Goal: Information Seeking & Learning: Learn about a topic

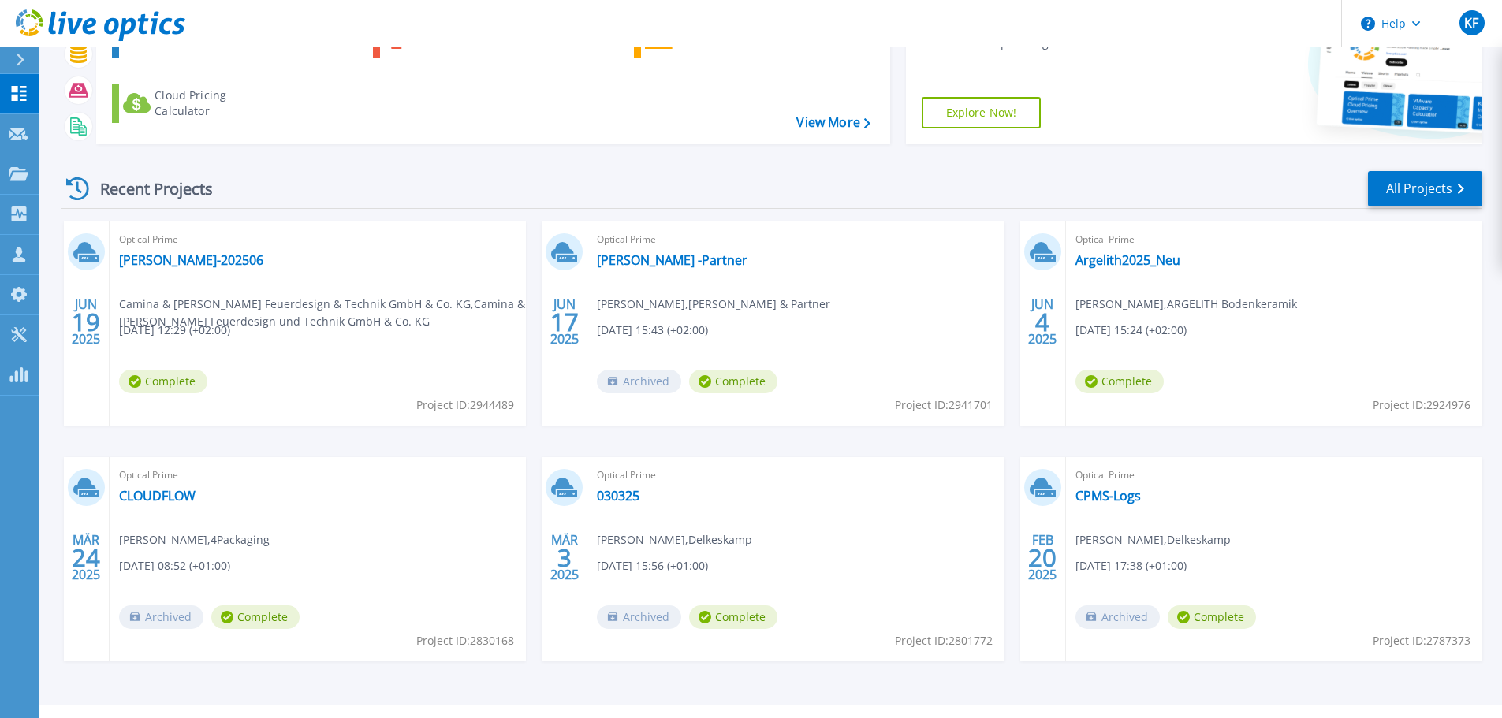
scroll to position [155, 0]
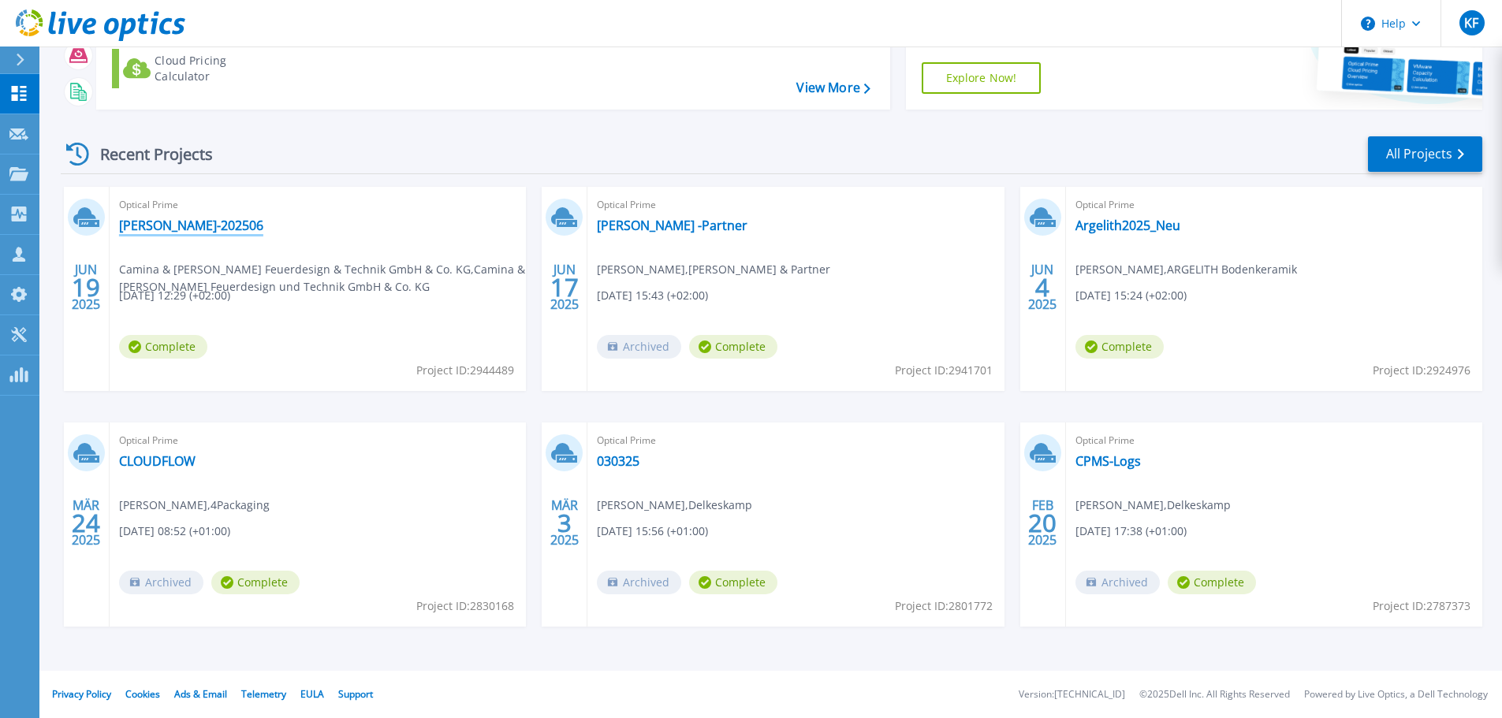
click at [181, 221] on link "[PERSON_NAME]-202506" at bounding box center [191, 226] width 144 height 16
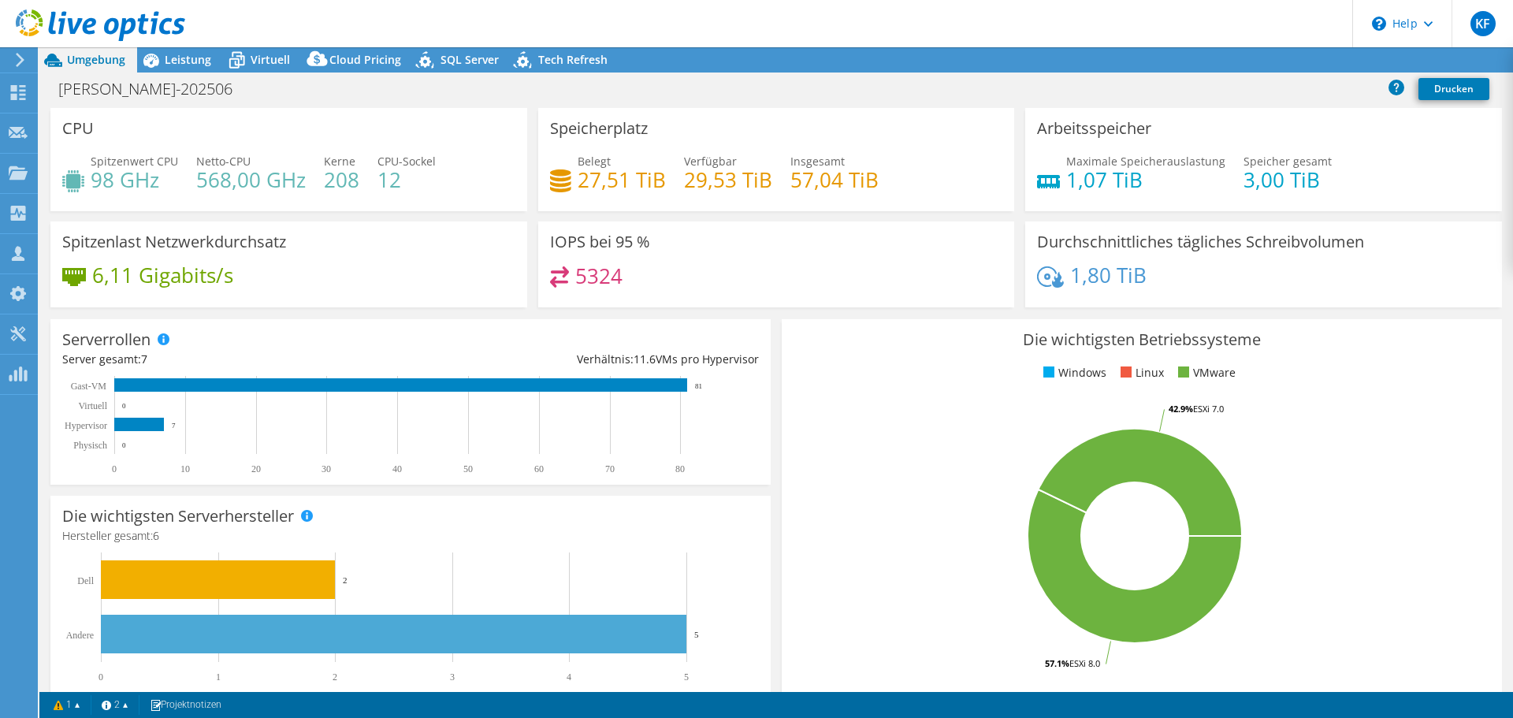
select select "EUFrankfurt"
select select "USD"
click at [187, 57] on span "Leistung" at bounding box center [188, 59] width 47 height 15
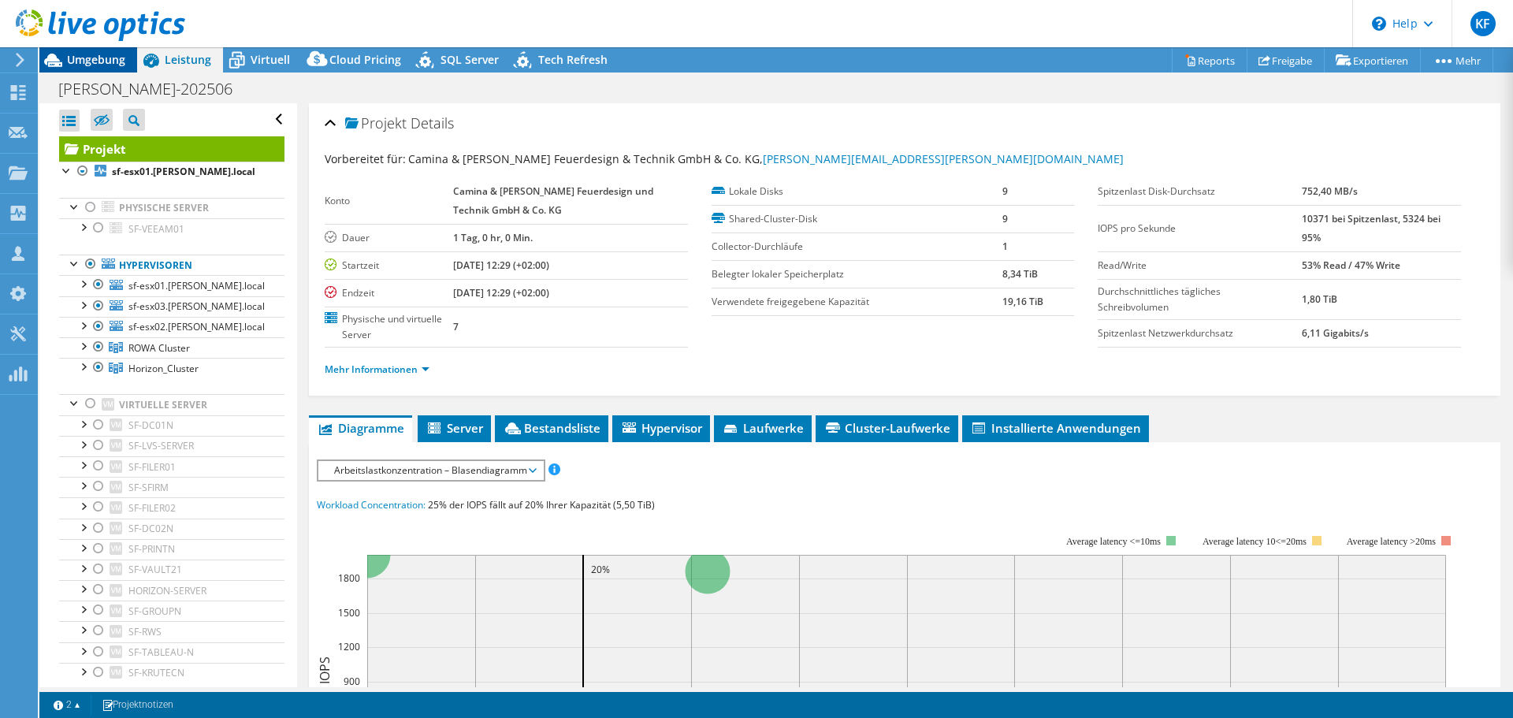
click at [104, 63] on span "Umgebung" at bounding box center [96, 59] width 58 height 15
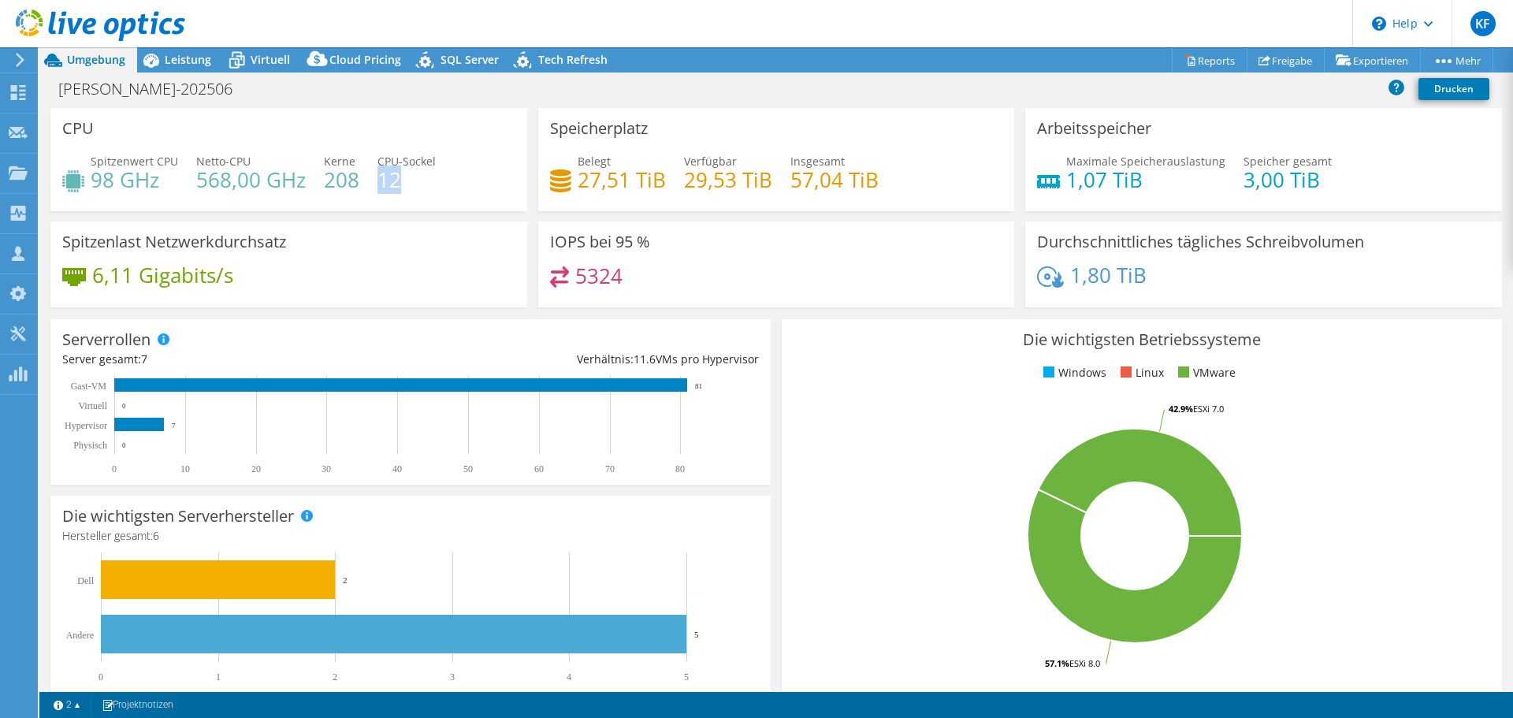
drag, startPoint x: 399, startPoint y: 181, endPoint x: 377, endPoint y: 187, distance: 23.0
click at [378, 187] on h4 "12" at bounding box center [407, 179] width 58 height 17
drag, startPoint x: 356, startPoint y: 177, endPoint x: 327, endPoint y: 187, distance: 30.7
click at [327, 187] on h4 "208" at bounding box center [341, 179] width 35 height 17
click at [187, 63] on span "Leistung" at bounding box center [188, 59] width 47 height 15
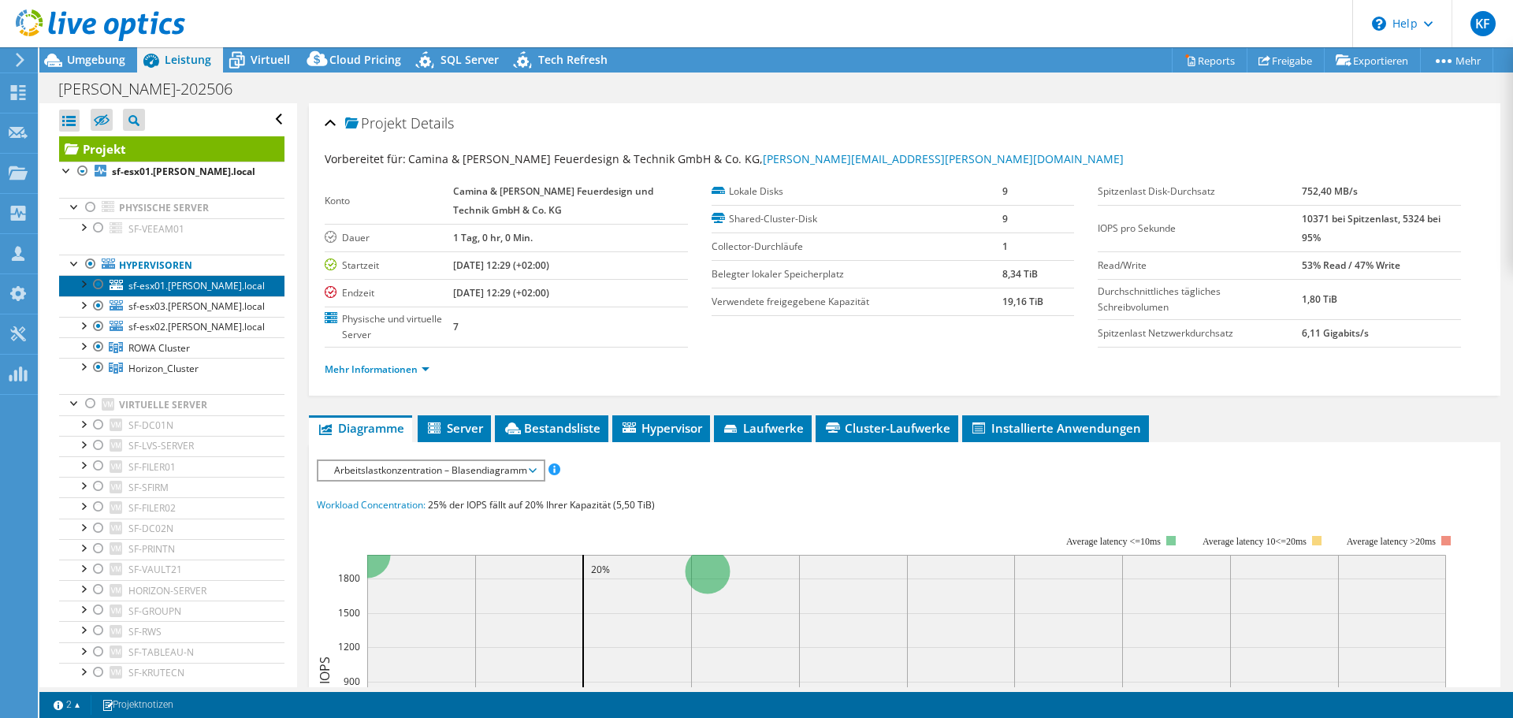
click at [165, 285] on span "sf-esx01.[PERSON_NAME].local" at bounding box center [196, 285] width 136 height 13
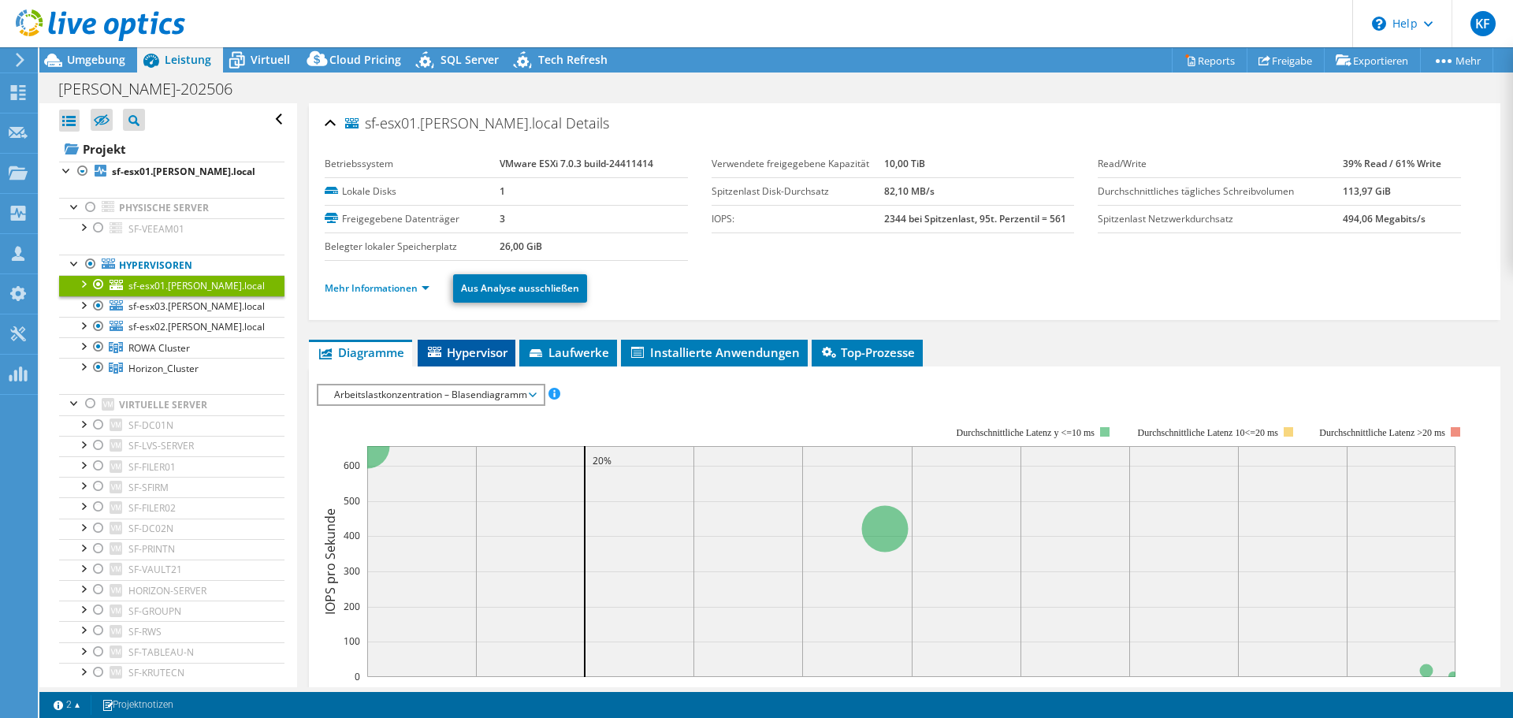
click at [486, 355] on span "Hypervisor" at bounding box center [467, 352] width 82 height 16
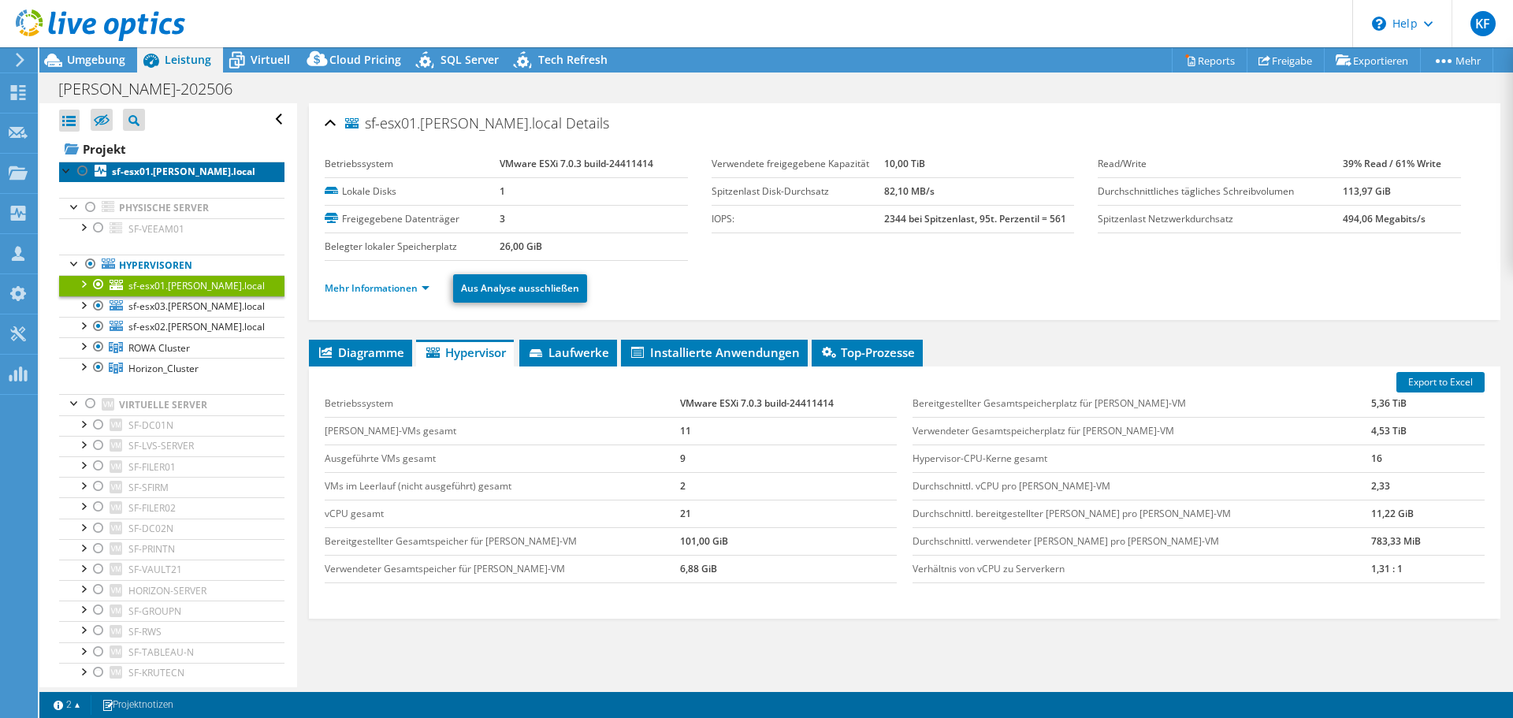
click at [144, 169] on b "sf-esx01.[PERSON_NAME].local" at bounding box center [183, 171] width 143 height 13
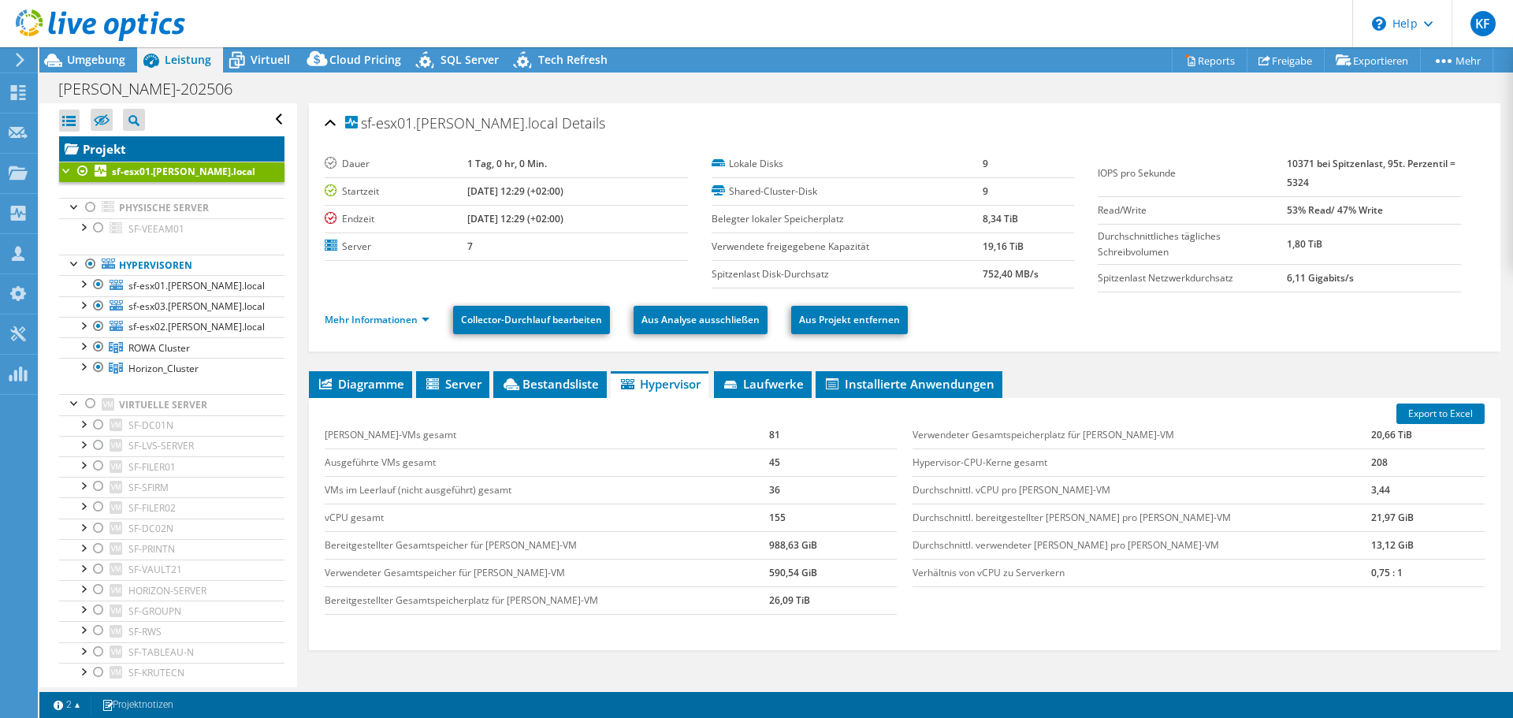
click at [119, 147] on link "Projekt" at bounding box center [171, 148] width 225 height 25
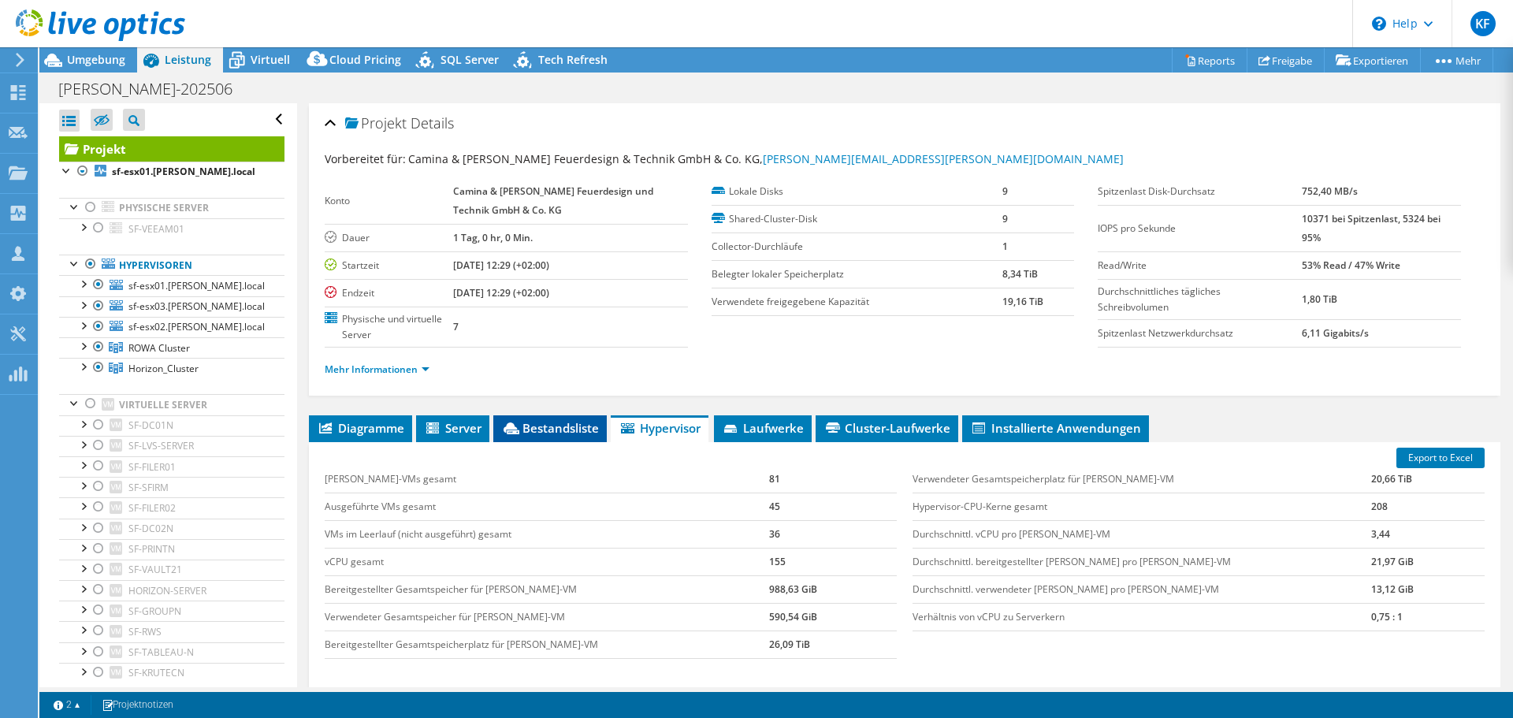
click at [560, 434] on span "Bestandsliste" at bounding box center [550, 428] width 98 height 16
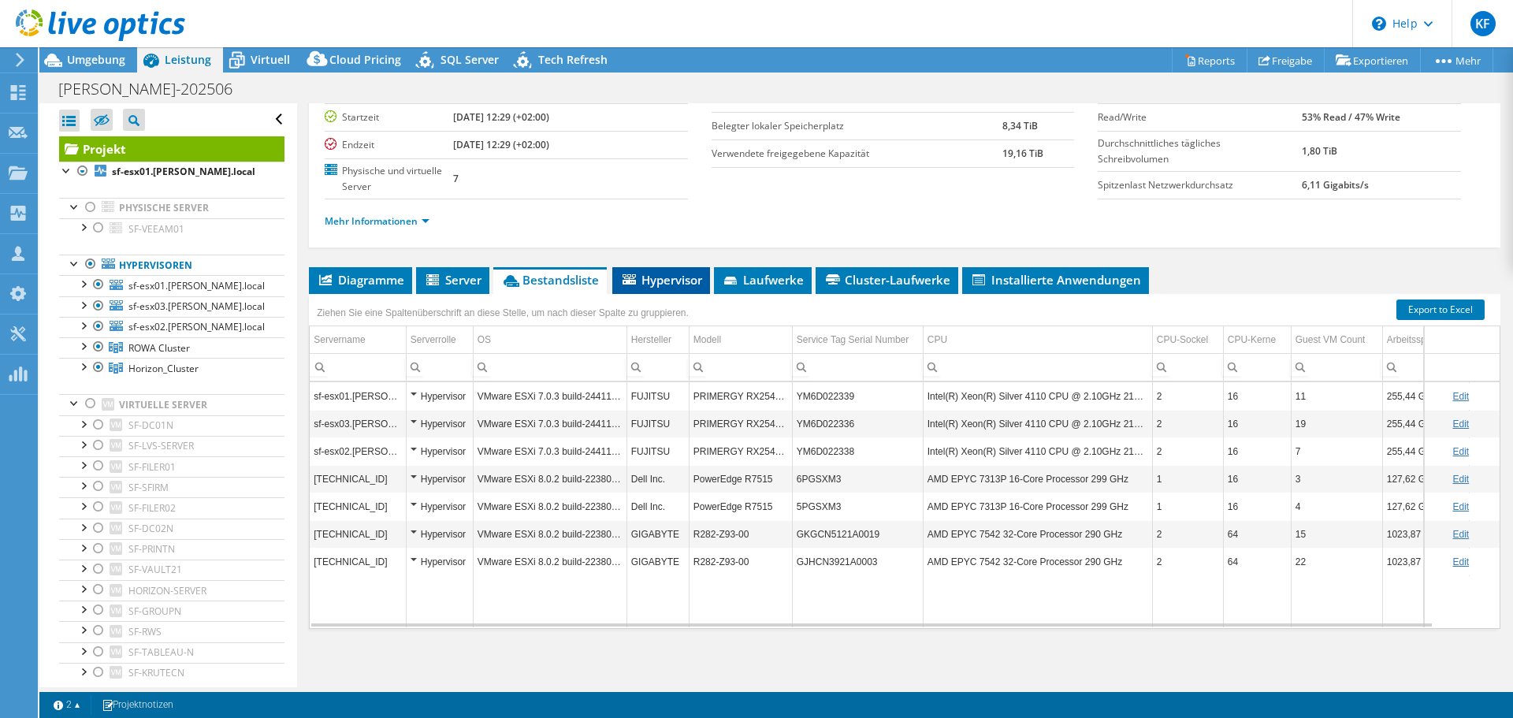
scroll to position [150, 0]
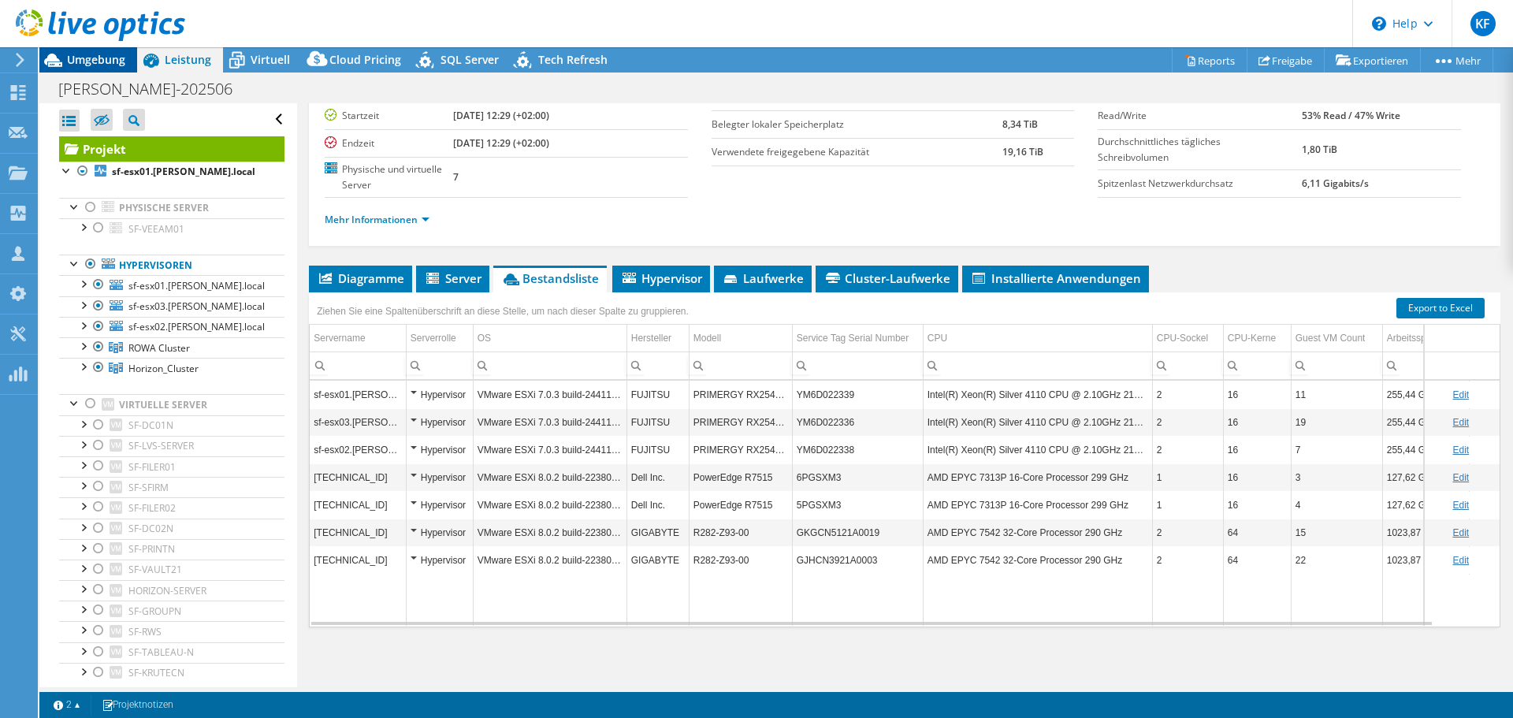
click at [81, 61] on span "Umgebung" at bounding box center [96, 59] width 58 height 15
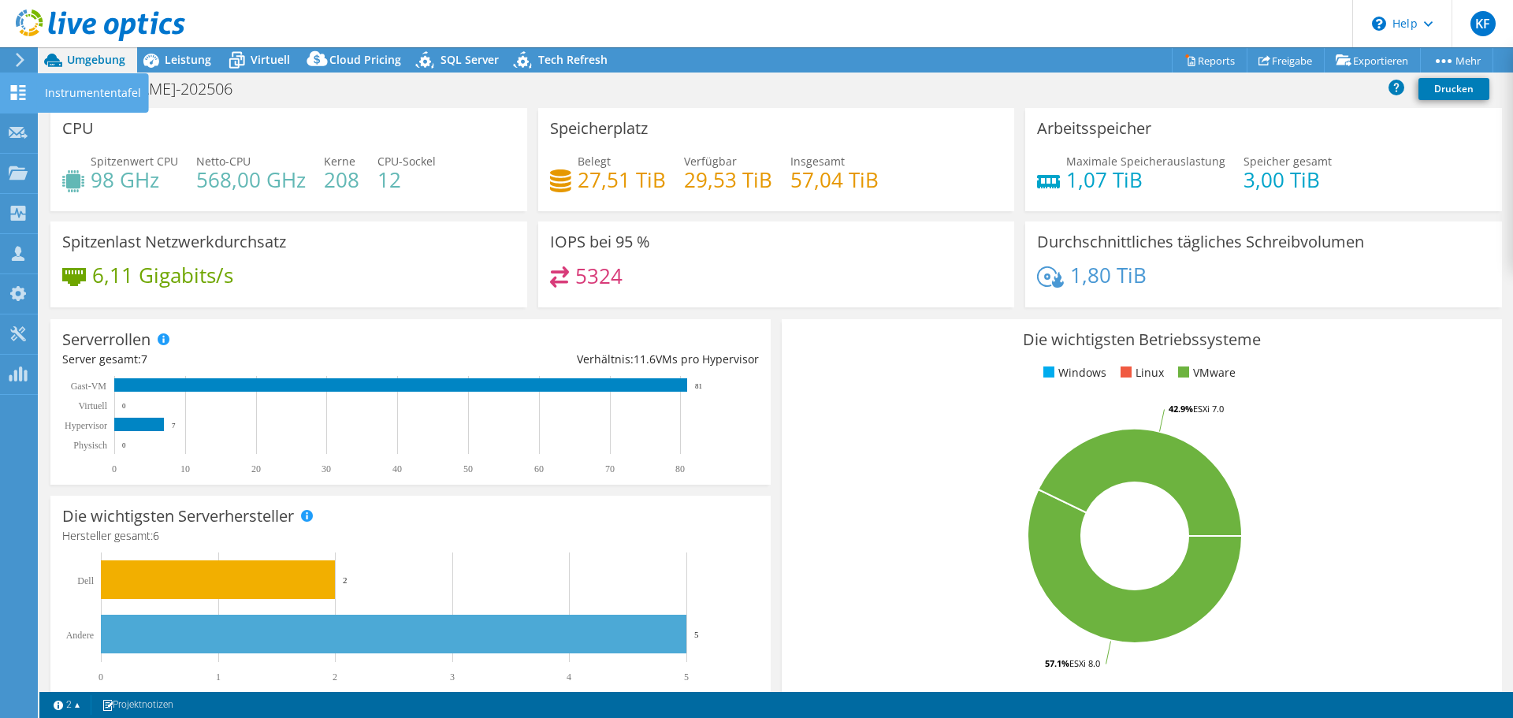
click at [14, 99] on use at bounding box center [18, 92] width 15 height 15
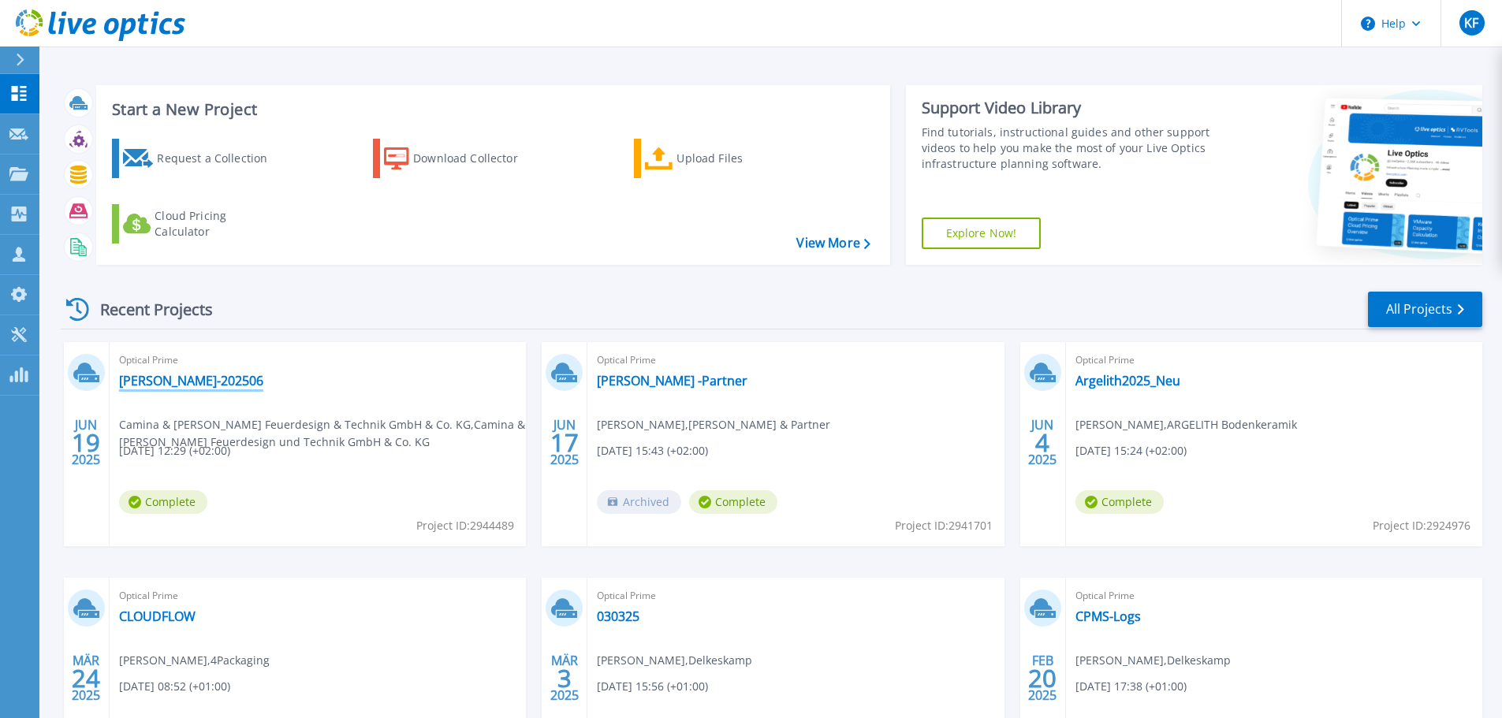
click at [149, 382] on link "[PERSON_NAME]-202506" at bounding box center [191, 381] width 144 height 16
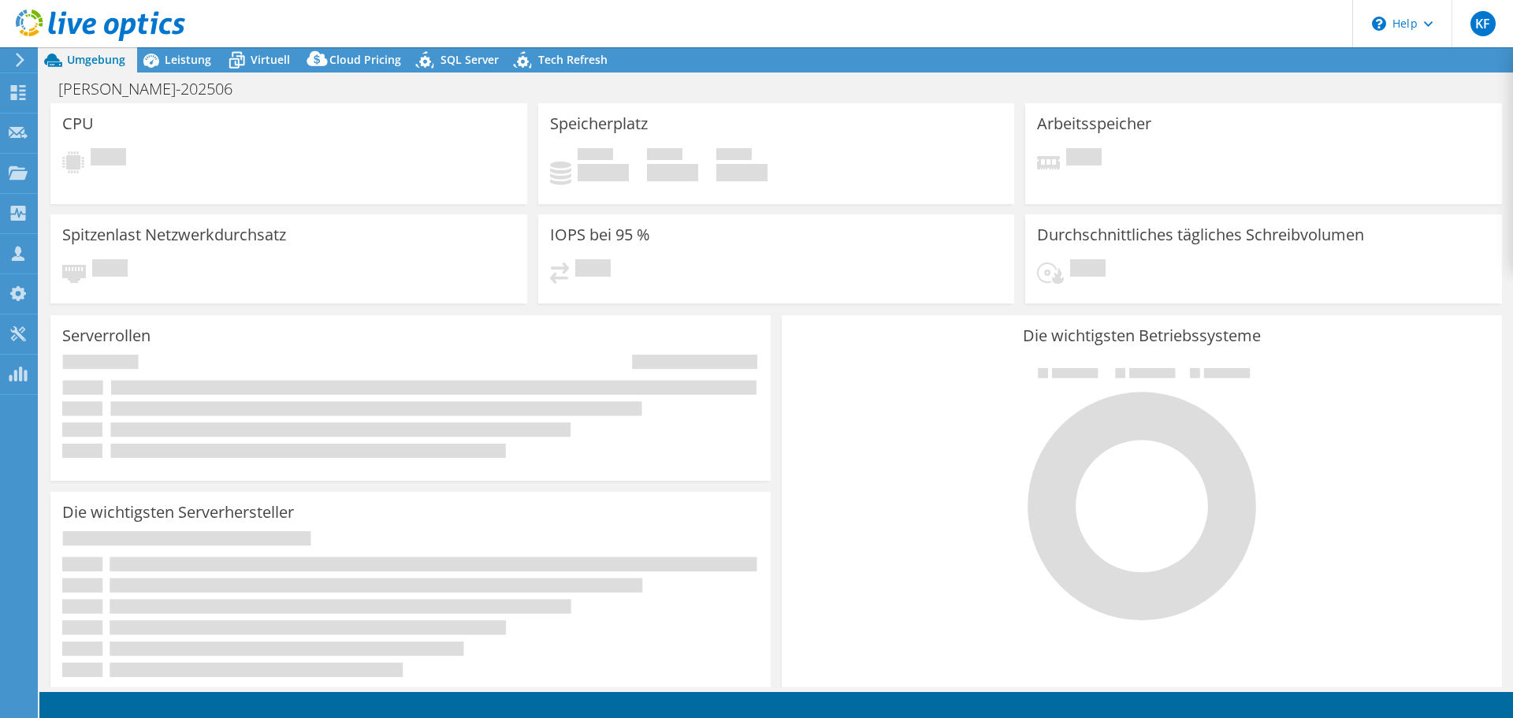
select select "EUFrankfurt"
select select "USD"
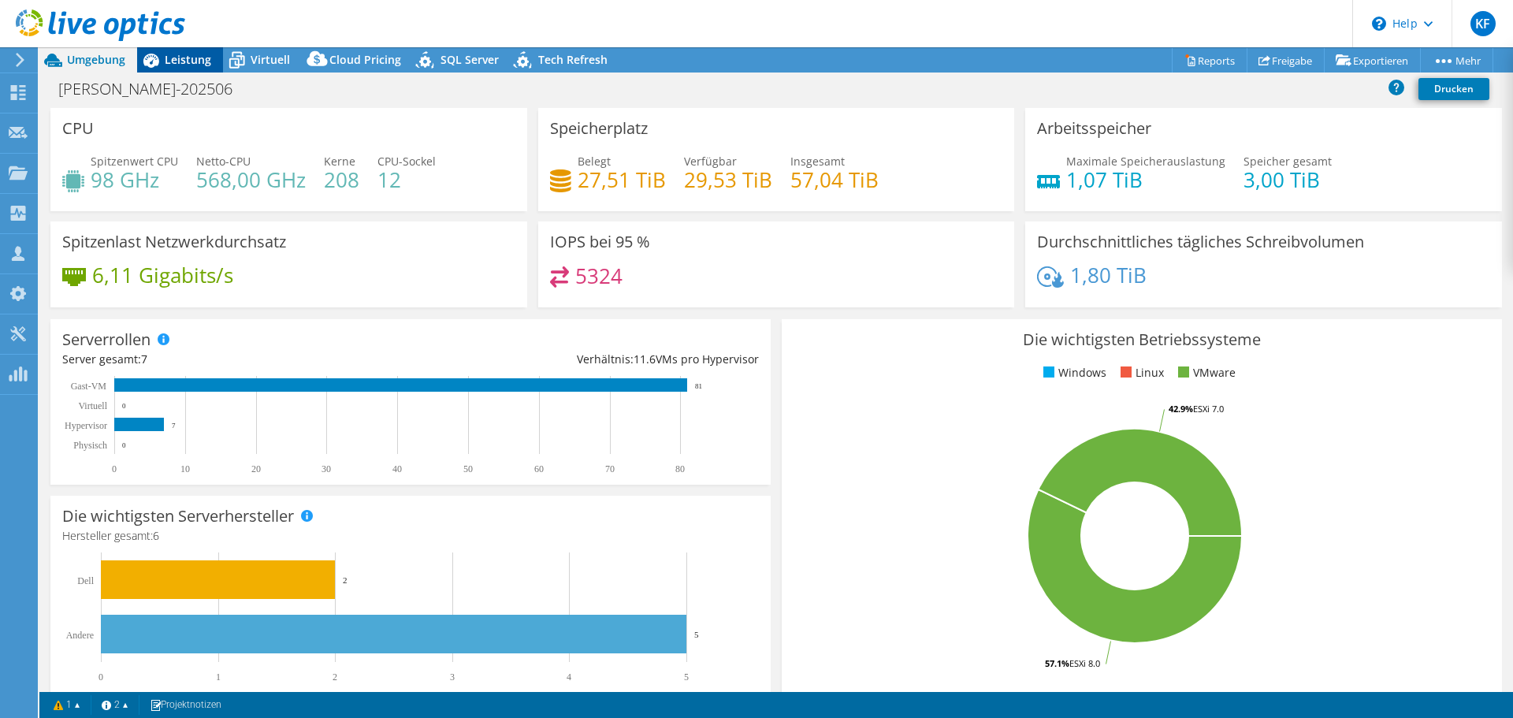
click at [183, 63] on span "Leistung" at bounding box center [188, 59] width 47 height 15
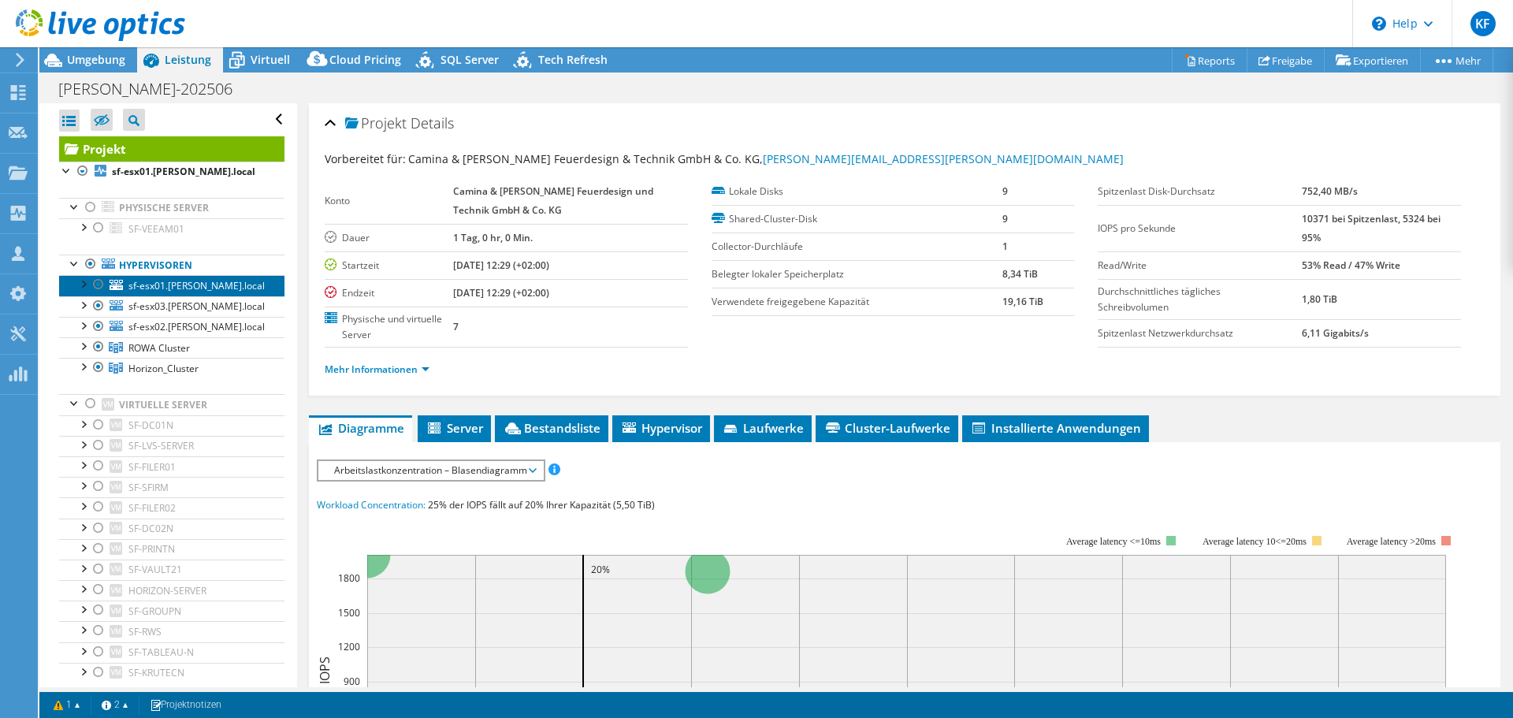
click at [184, 288] on span "sf-esx01.[PERSON_NAME].local" at bounding box center [196, 285] width 136 height 13
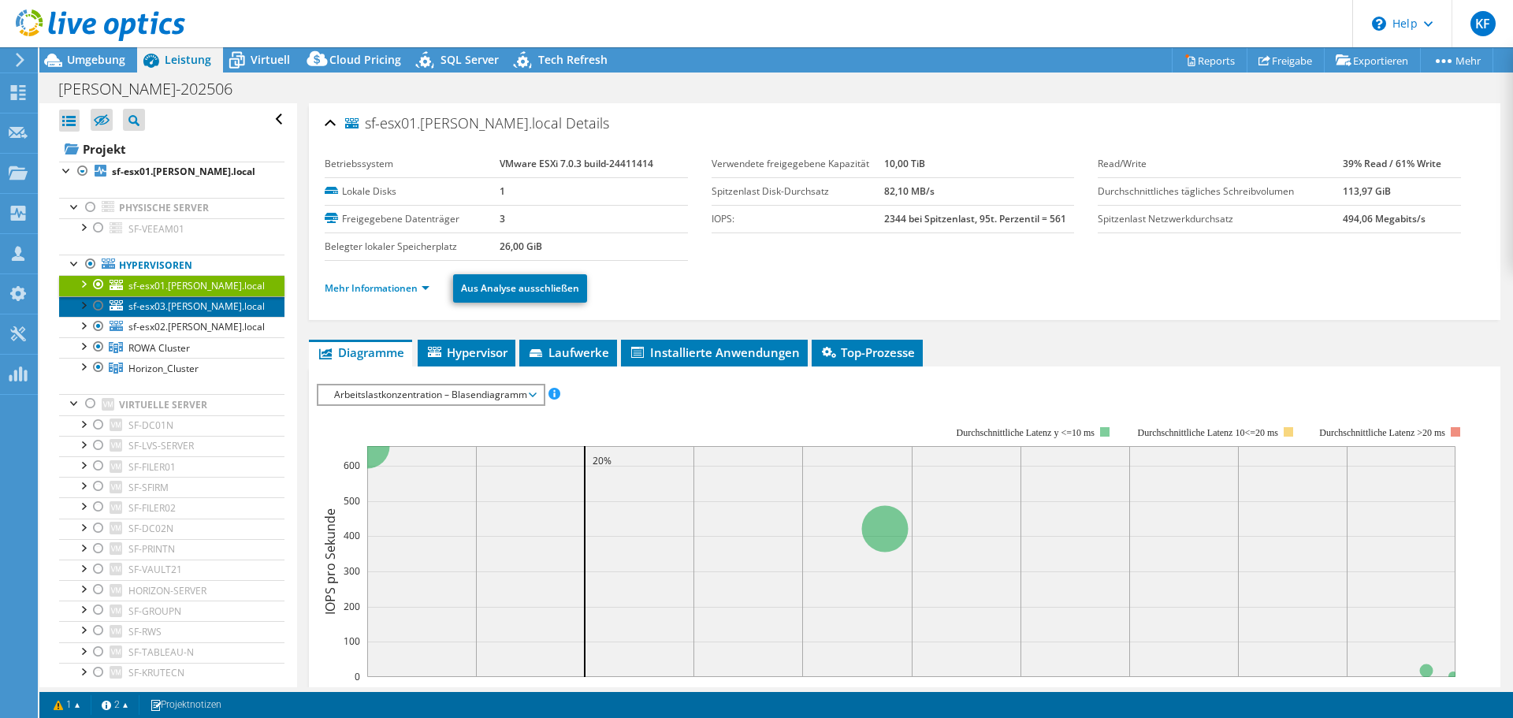
click at [220, 300] on span "sf-esx03.[PERSON_NAME].local" at bounding box center [196, 306] width 136 height 13
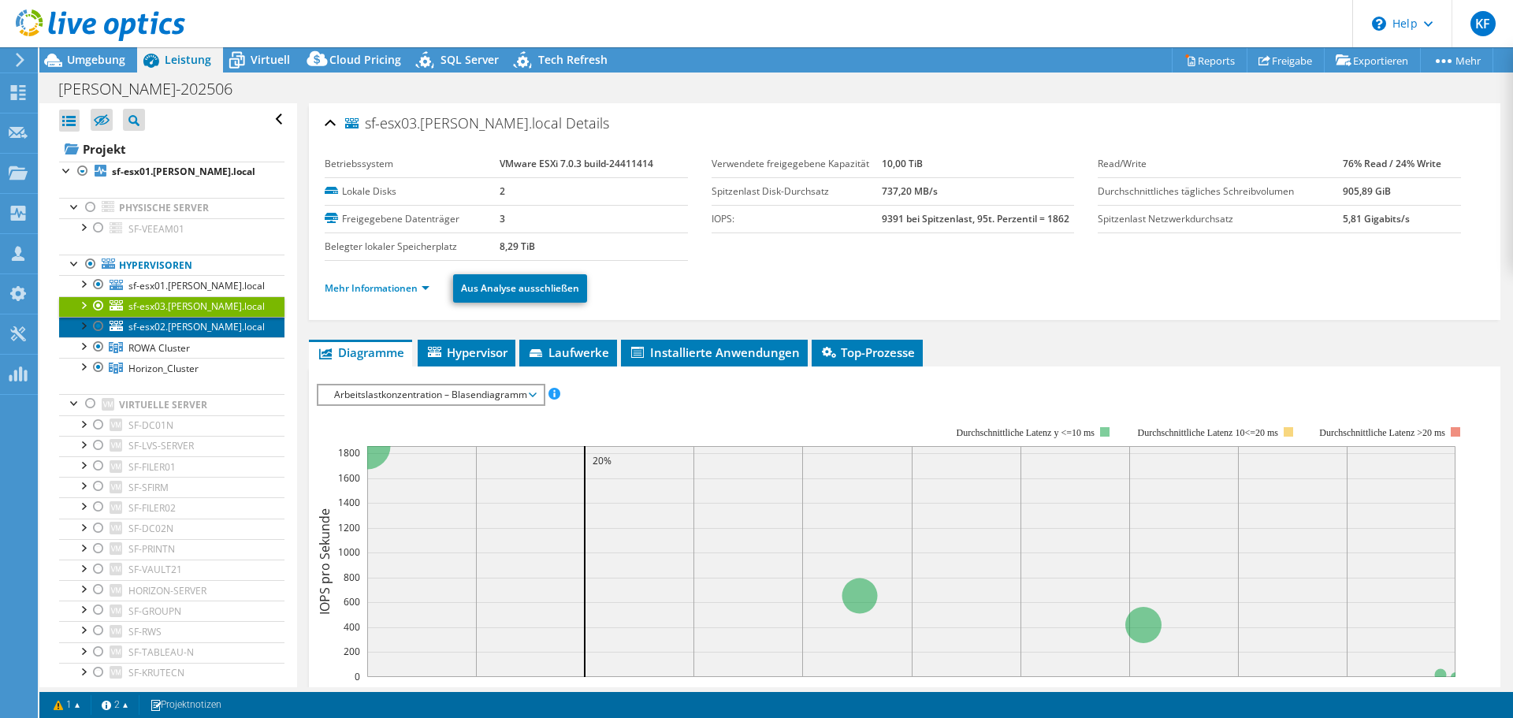
click at [212, 322] on span "sf-esx02.[PERSON_NAME].local" at bounding box center [196, 326] width 136 height 13
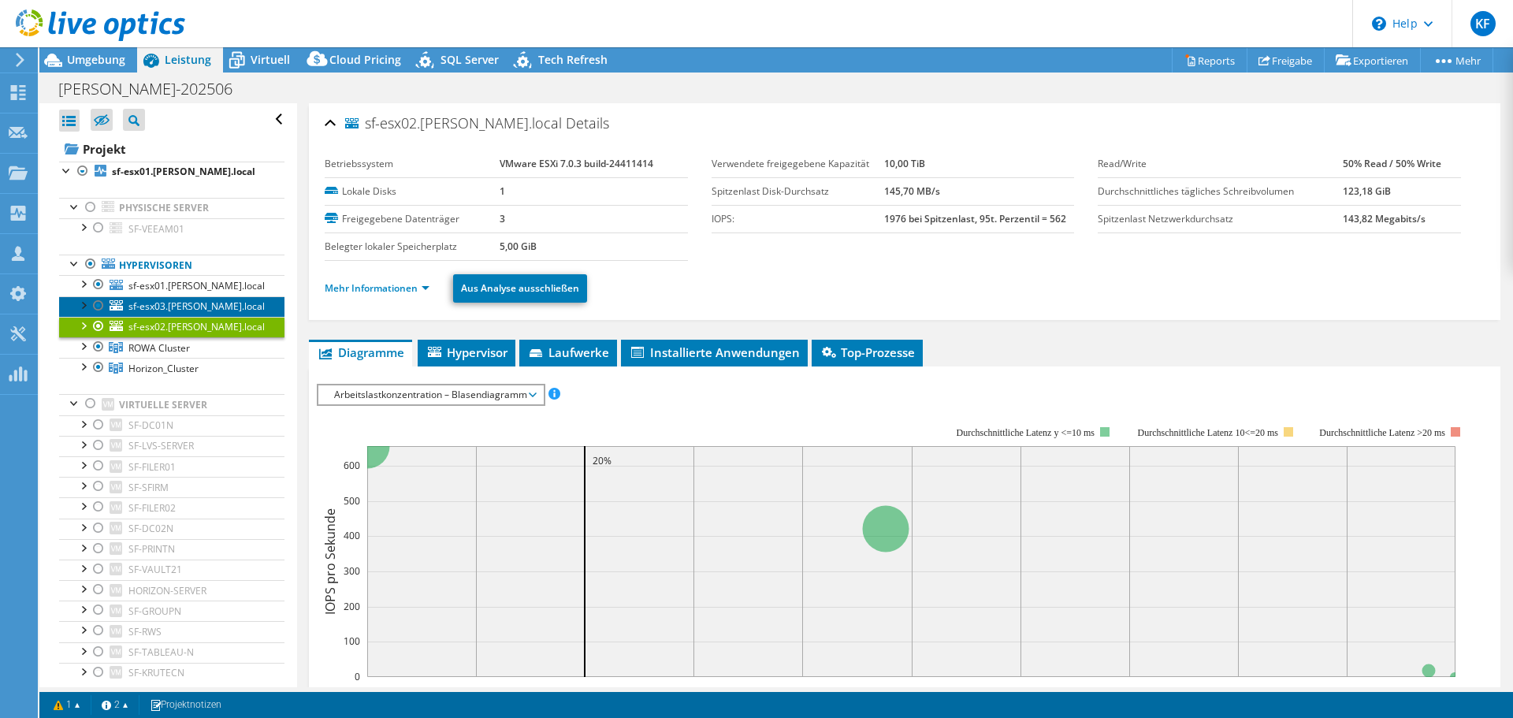
click at [203, 310] on span "sf-esx03.[PERSON_NAME].local" at bounding box center [196, 306] width 136 height 13
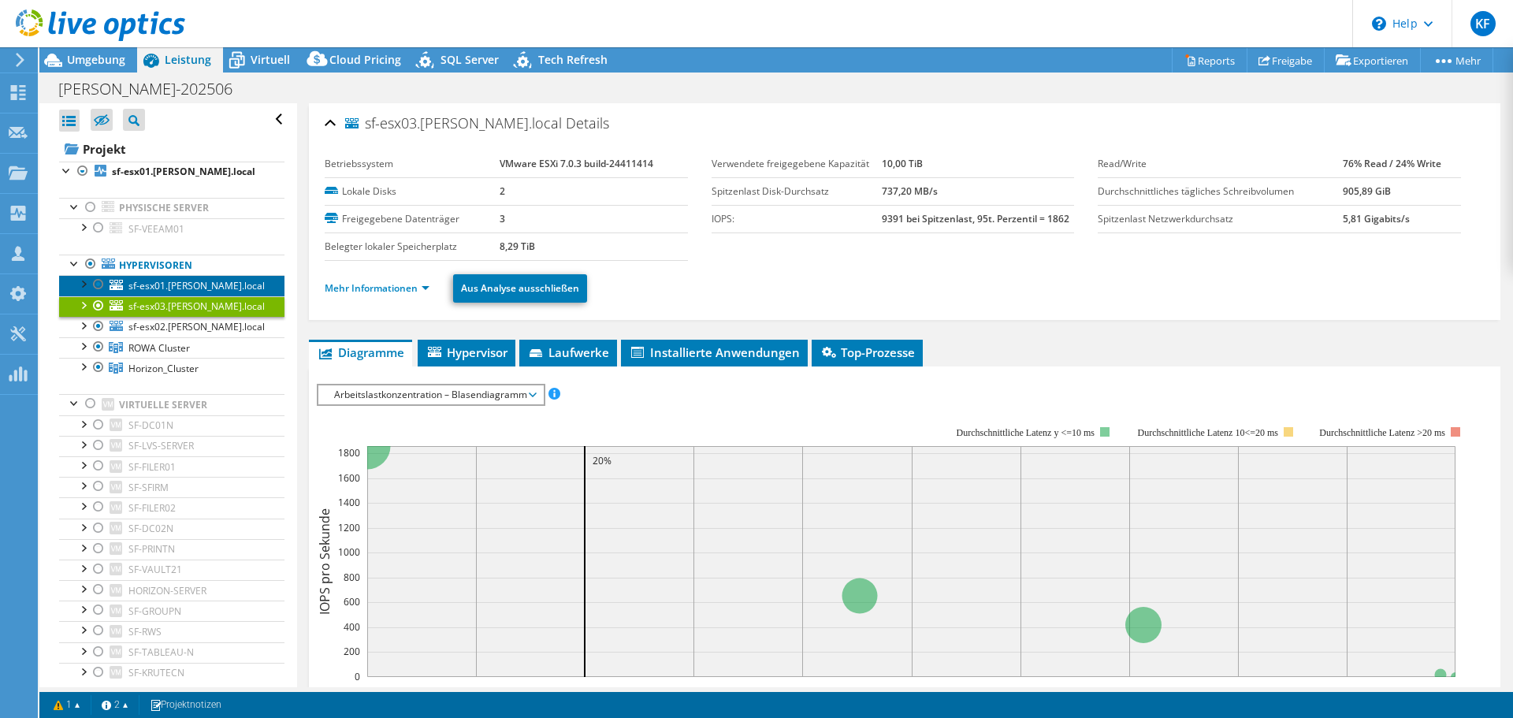
click at [202, 285] on span "sf-esx01.[PERSON_NAME].local" at bounding box center [196, 285] width 136 height 13
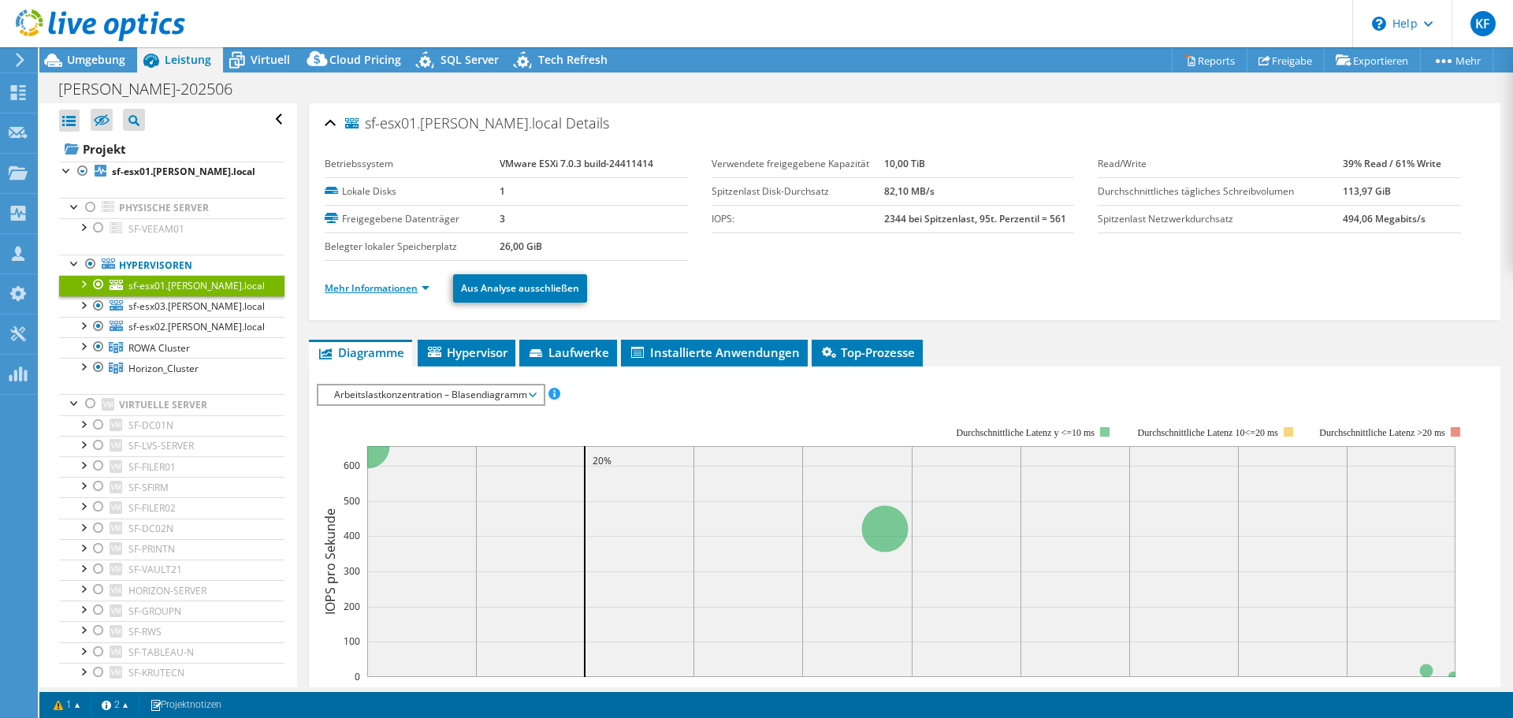
click at [423, 288] on link "Mehr Informationen" at bounding box center [377, 287] width 105 height 13
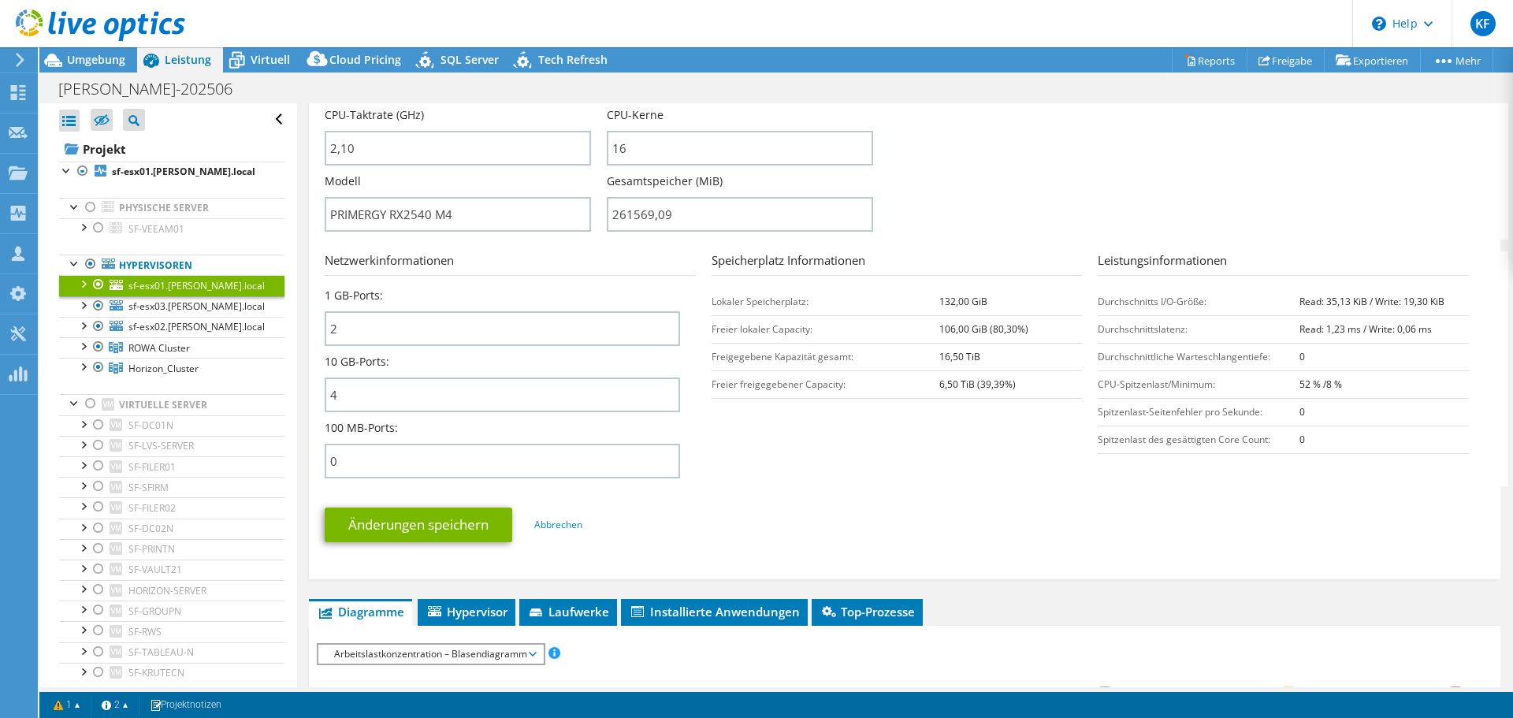
scroll to position [631, 0]
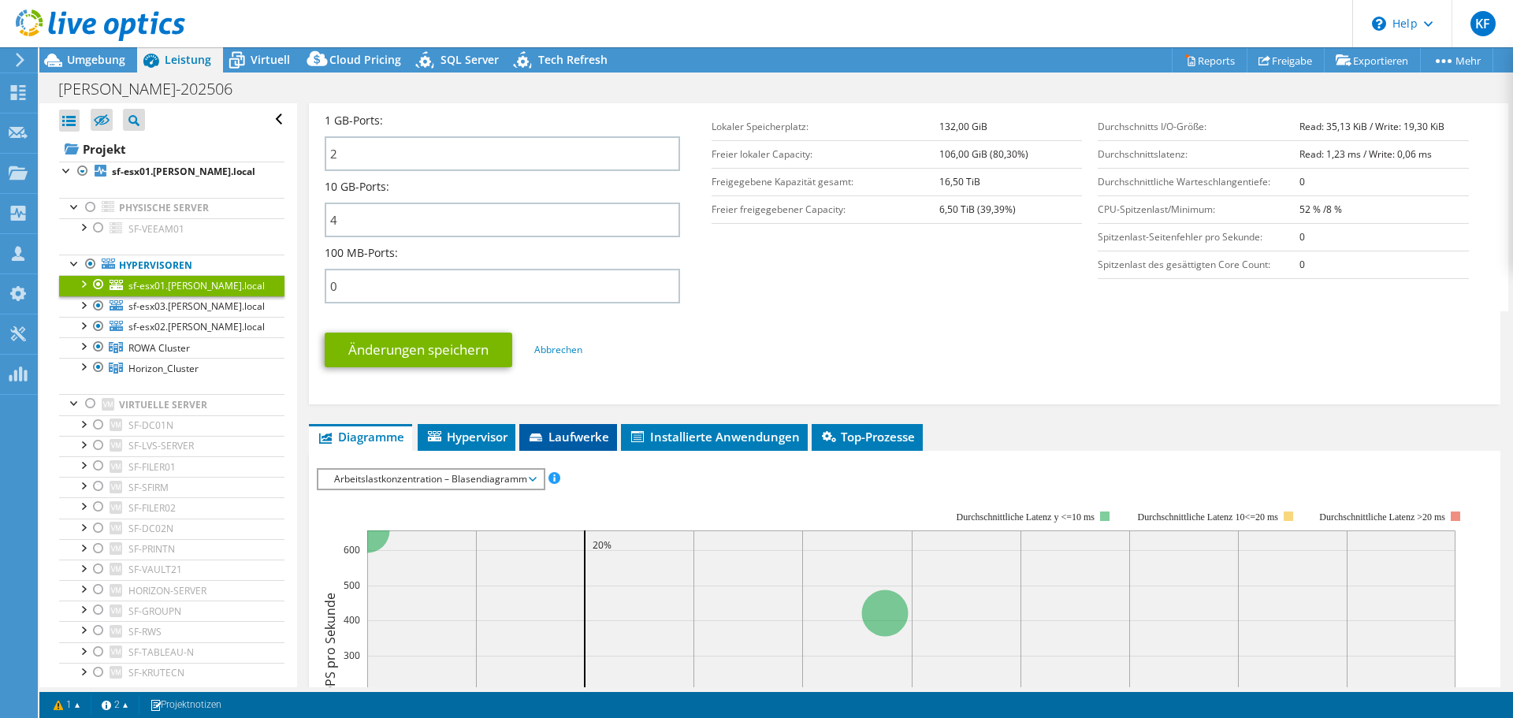
click at [597, 432] on span "Laufwerke" at bounding box center [568, 437] width 82 height 16
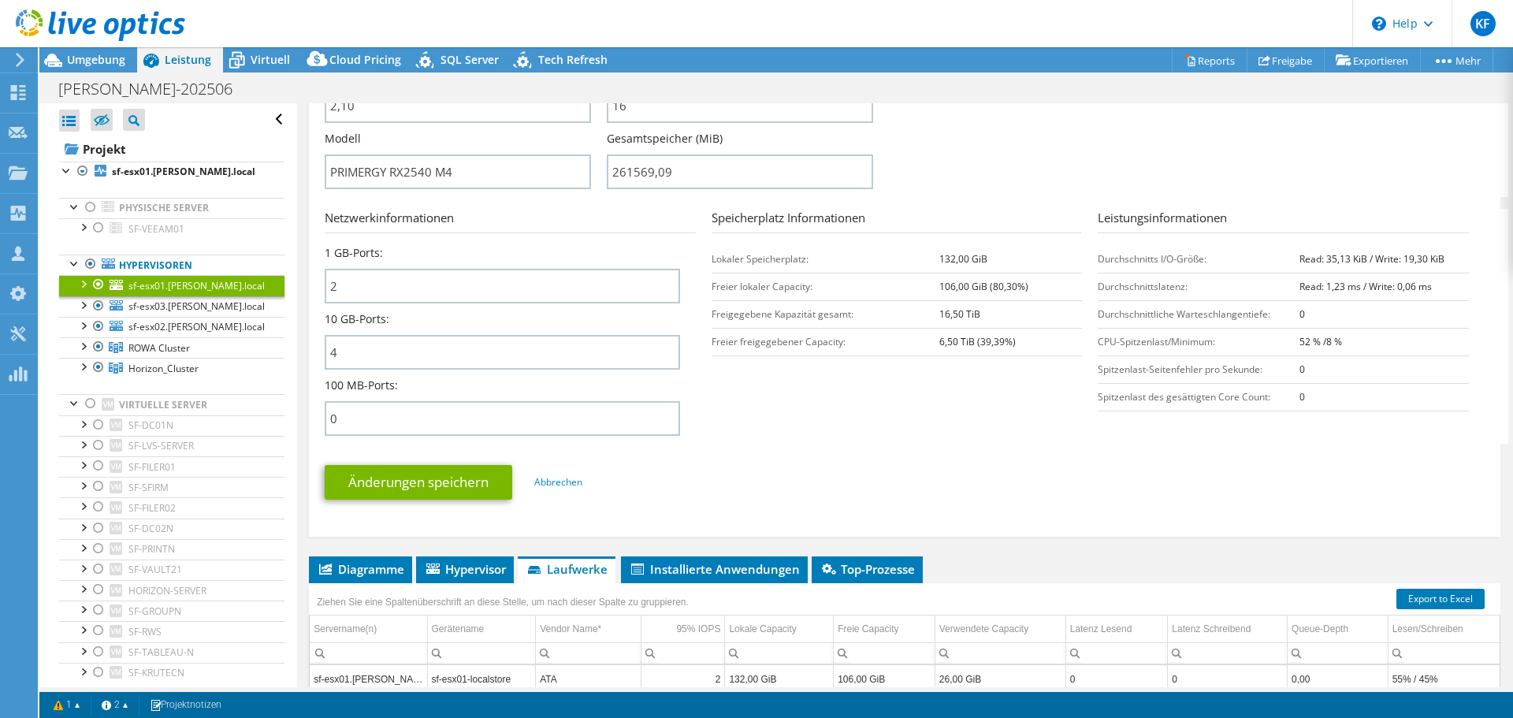
scroll to position [473, 0]
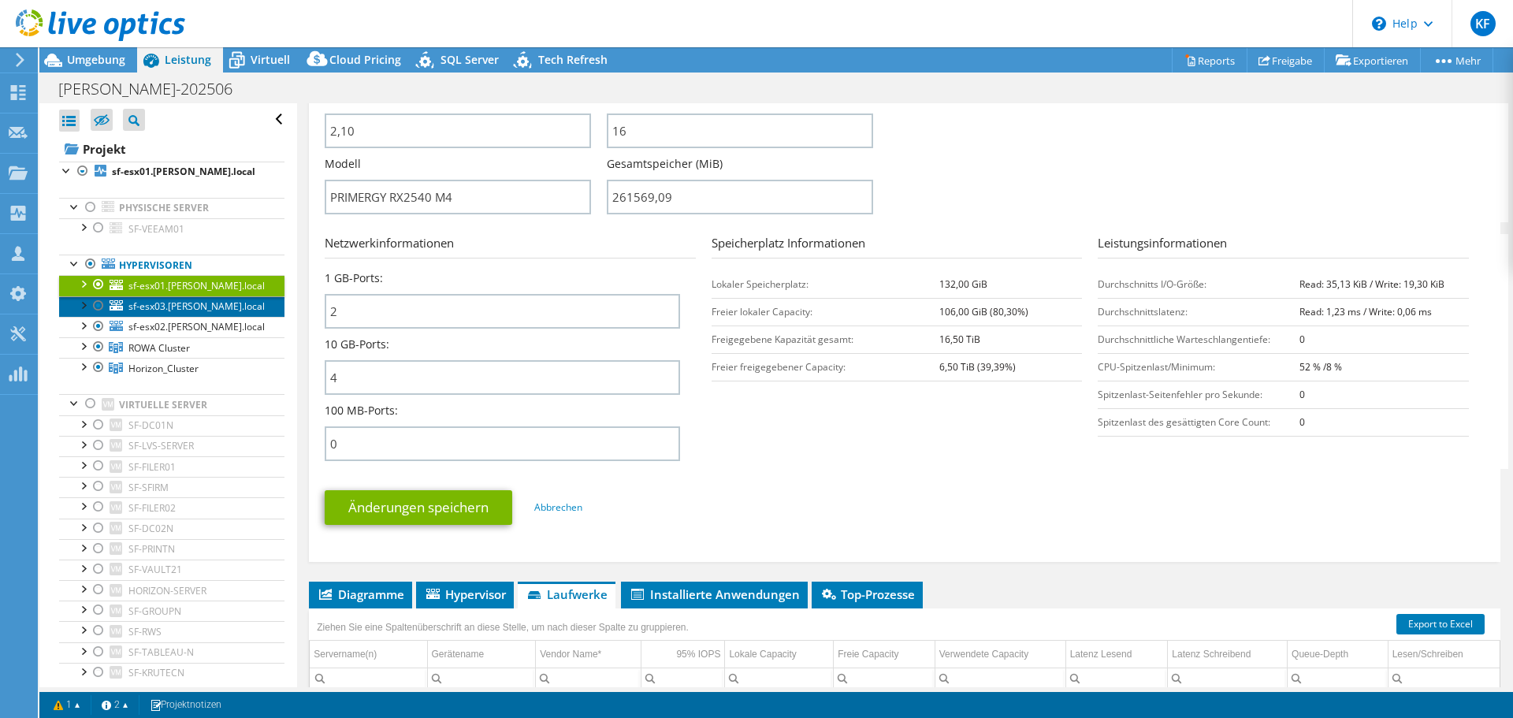
click at [193, 306] on span "sf-esx03.[PERSON_NAME].local" at bounding box center [196, 306] width 136 height 13
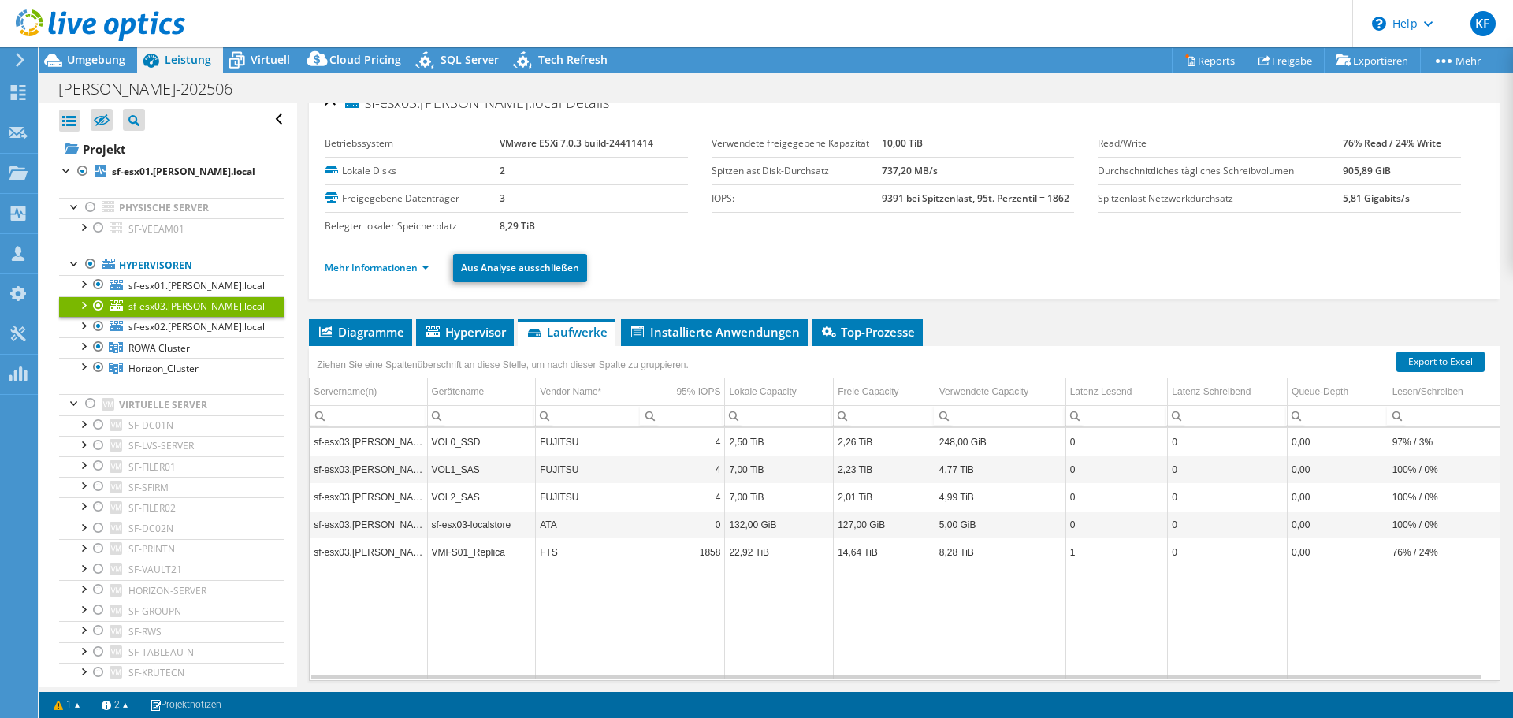
scroll to position [0, 0]
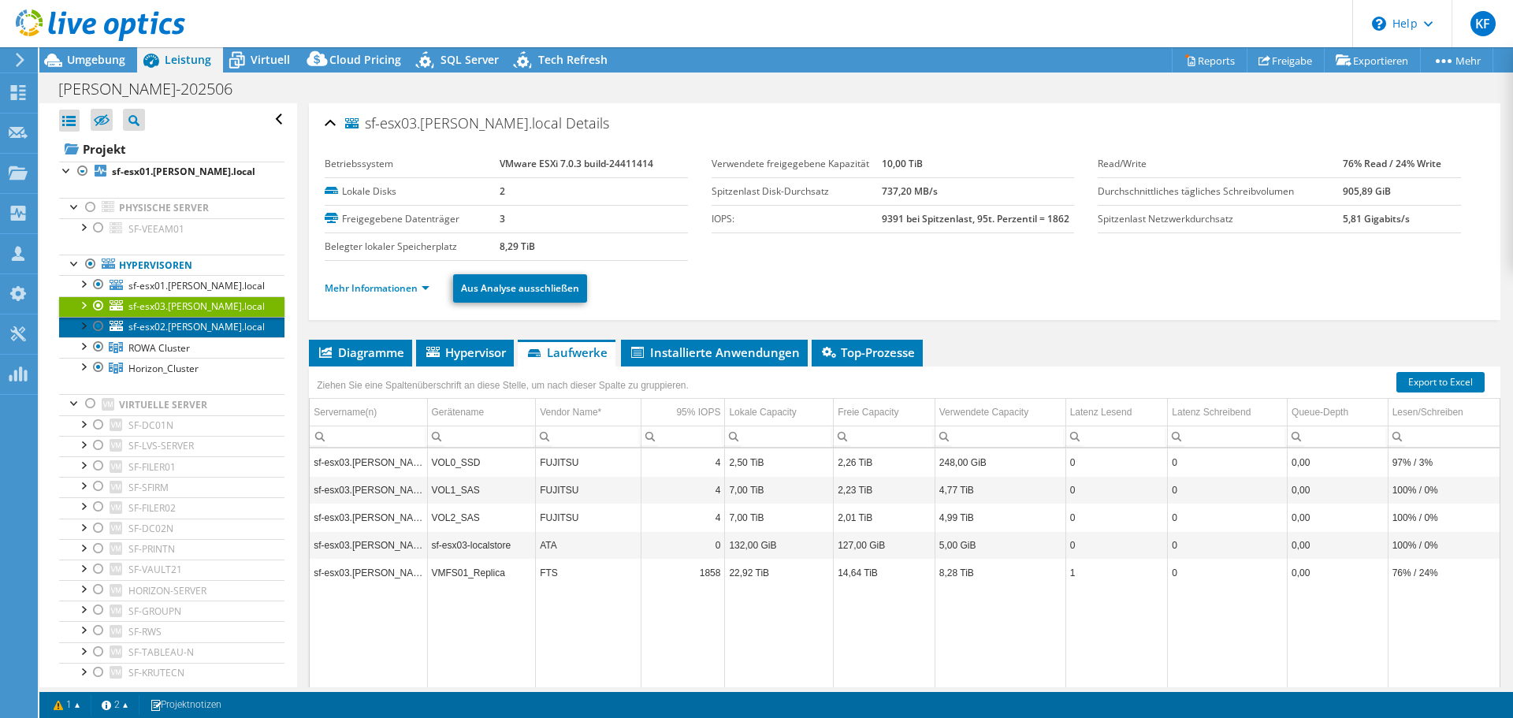
click at [169, 331] on span "sf-esx02.[PERSON_NAME].local" at bounding box center [196, 326] width 136 height 13
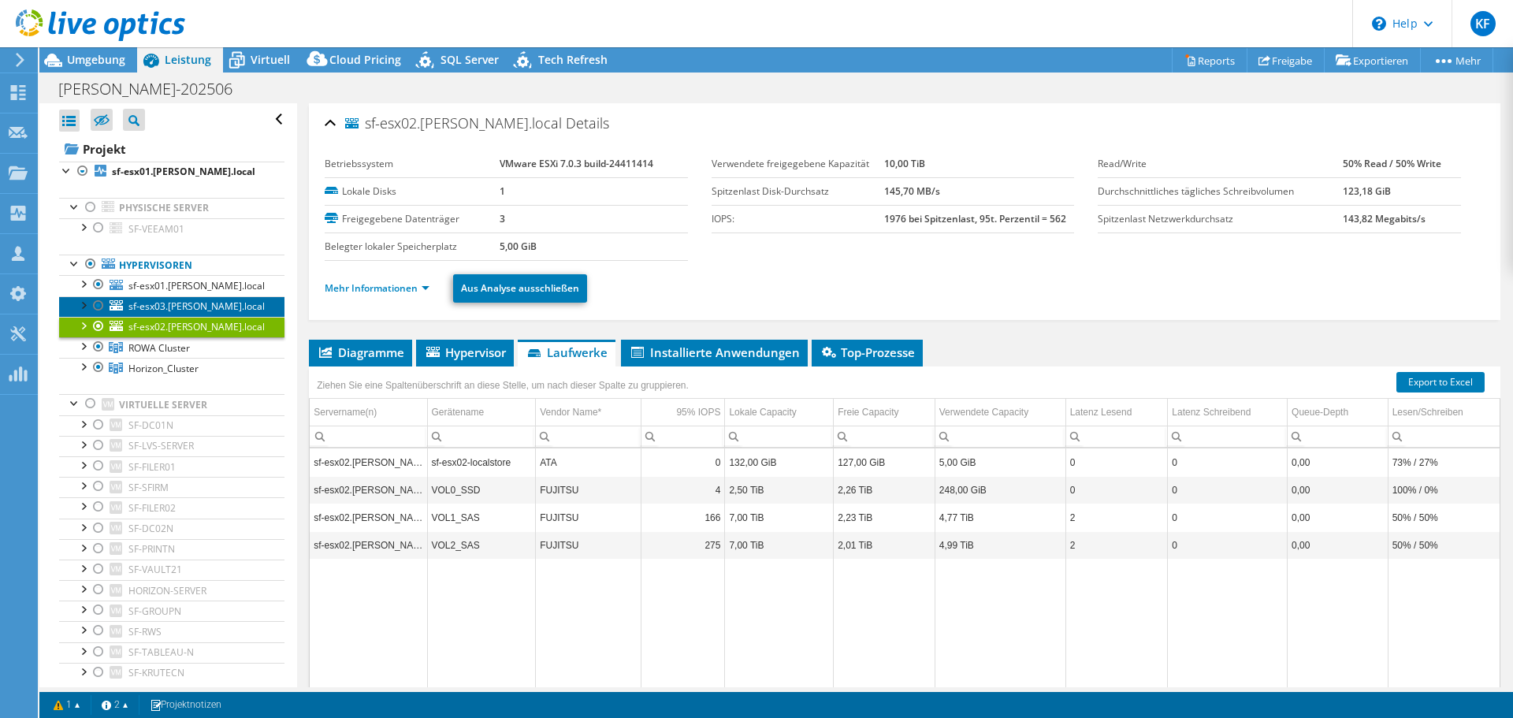
click at [162, 308] on span "sf-esx03.[PERSON_NAME].local" at bounding box center [196, 306] width 136 height 13
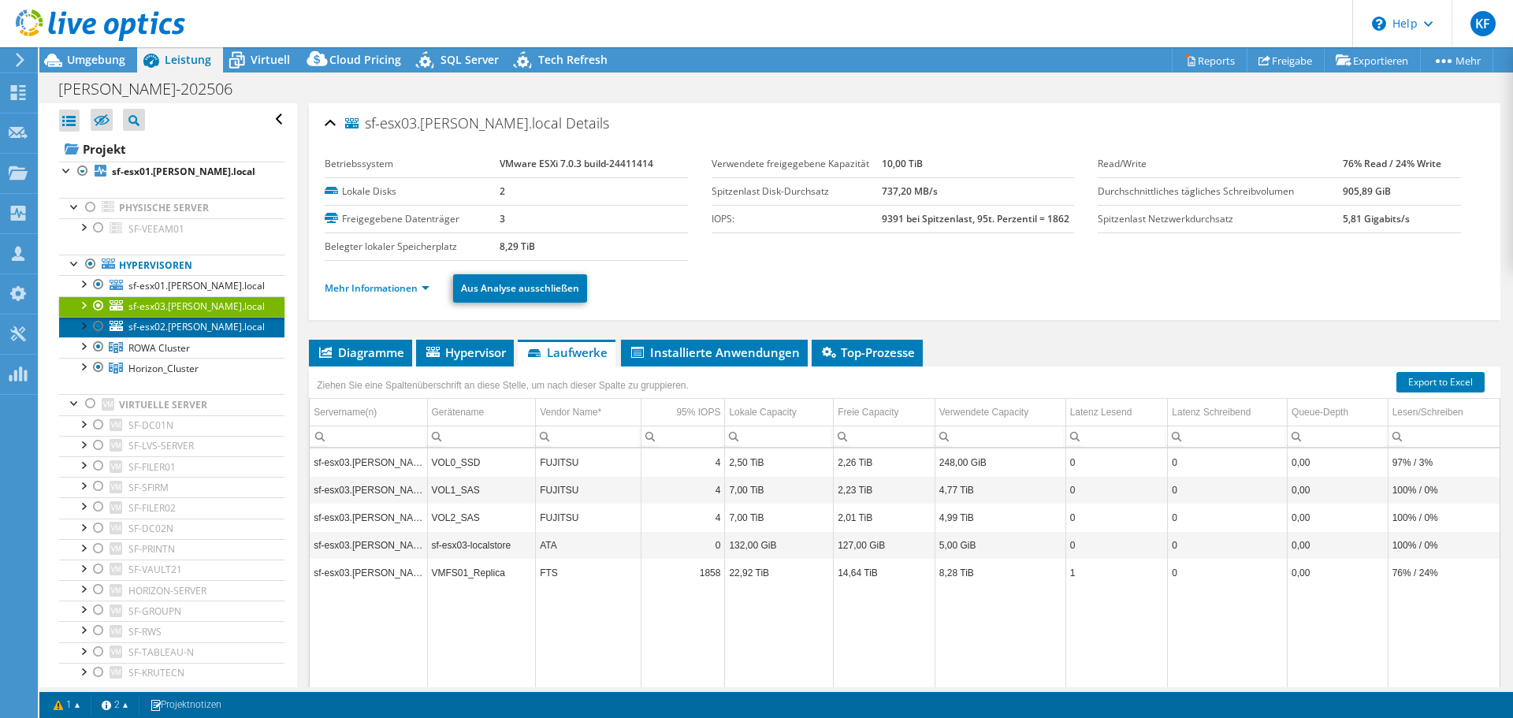
click at [151, 329] on span "sf-esx02.[PERSON_NAME].local" at bounding box center [196, 326] width 136 height 13
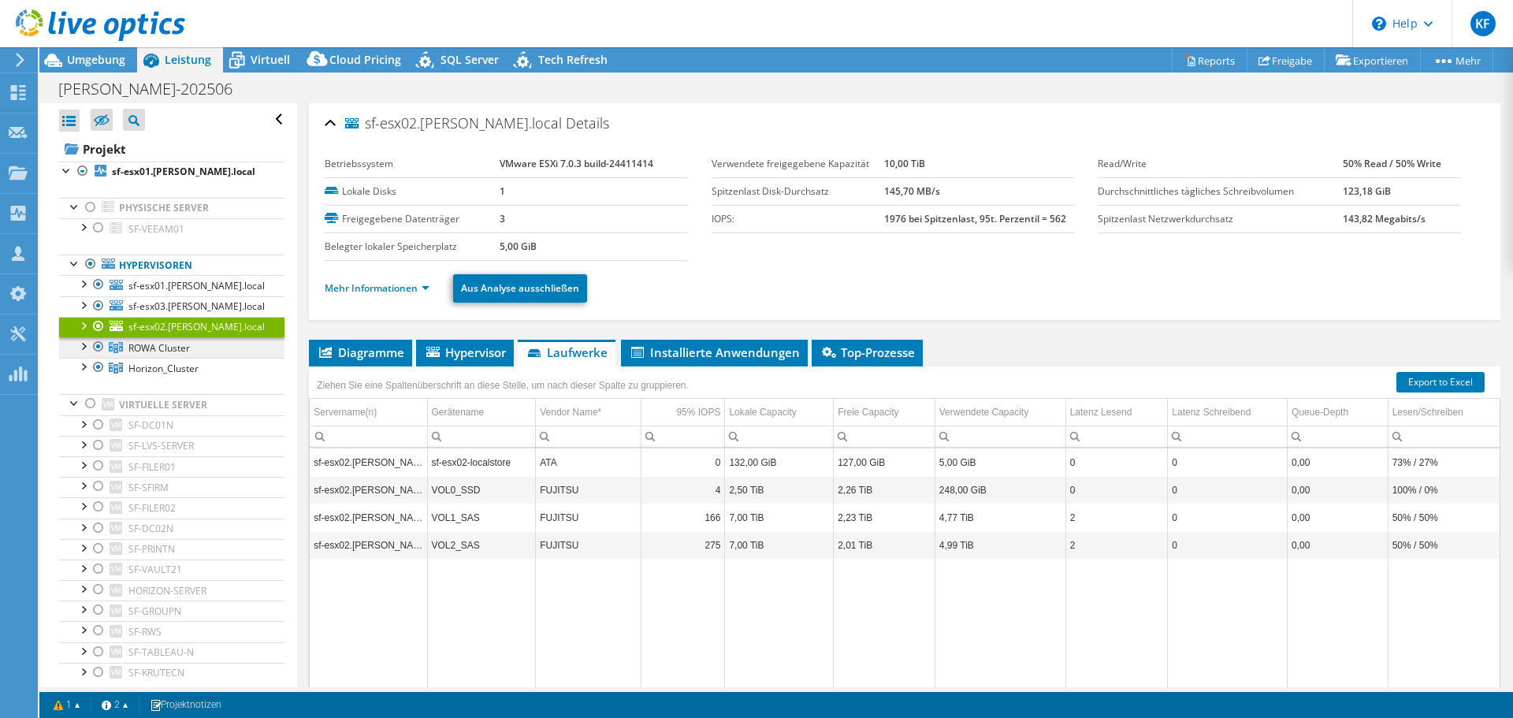
click at [154, 352] on span "ROWA Cluster" at bounding box center [158, 347] width 61 height 13
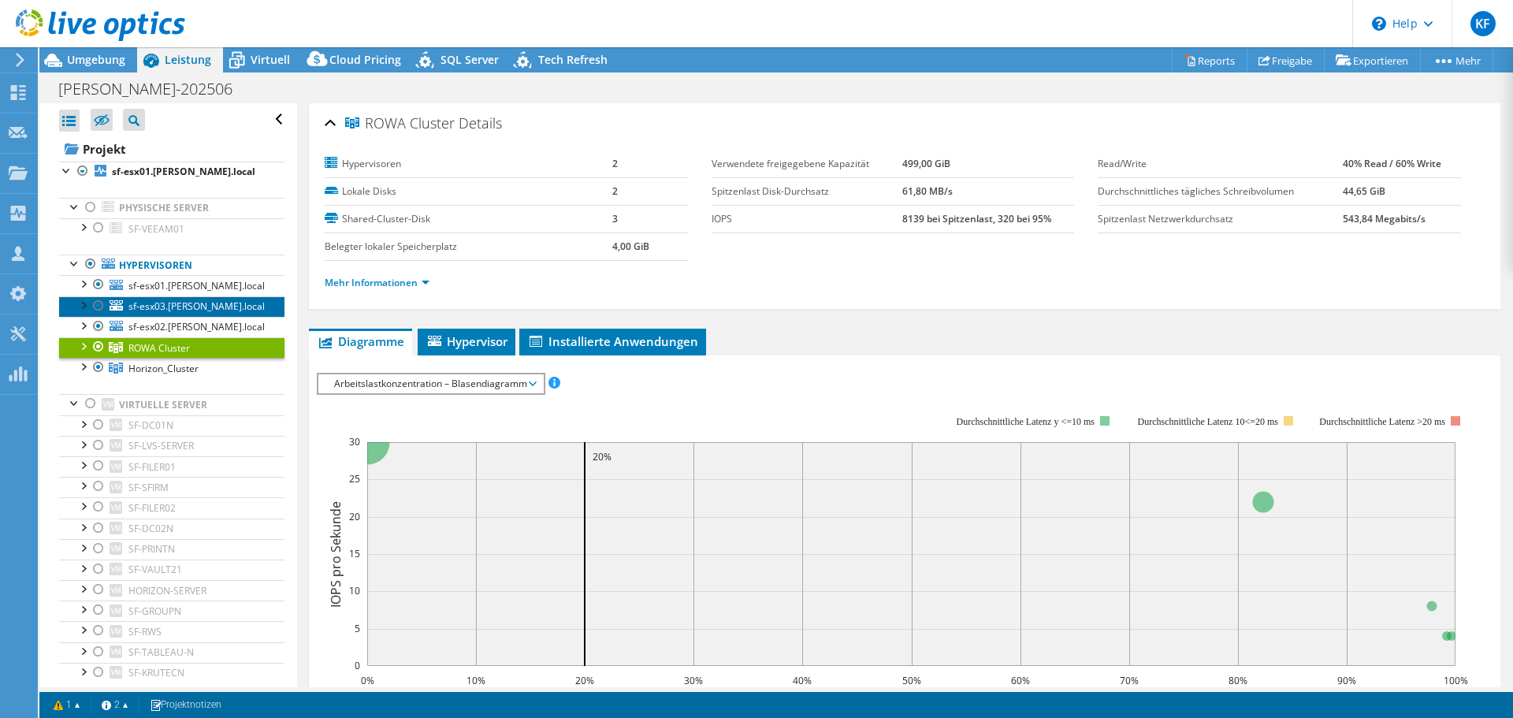
click at [162, 300] on span "sf-esx03.[PERSON_NAME].local" at bounding box center [196, 306] width 136 height 13
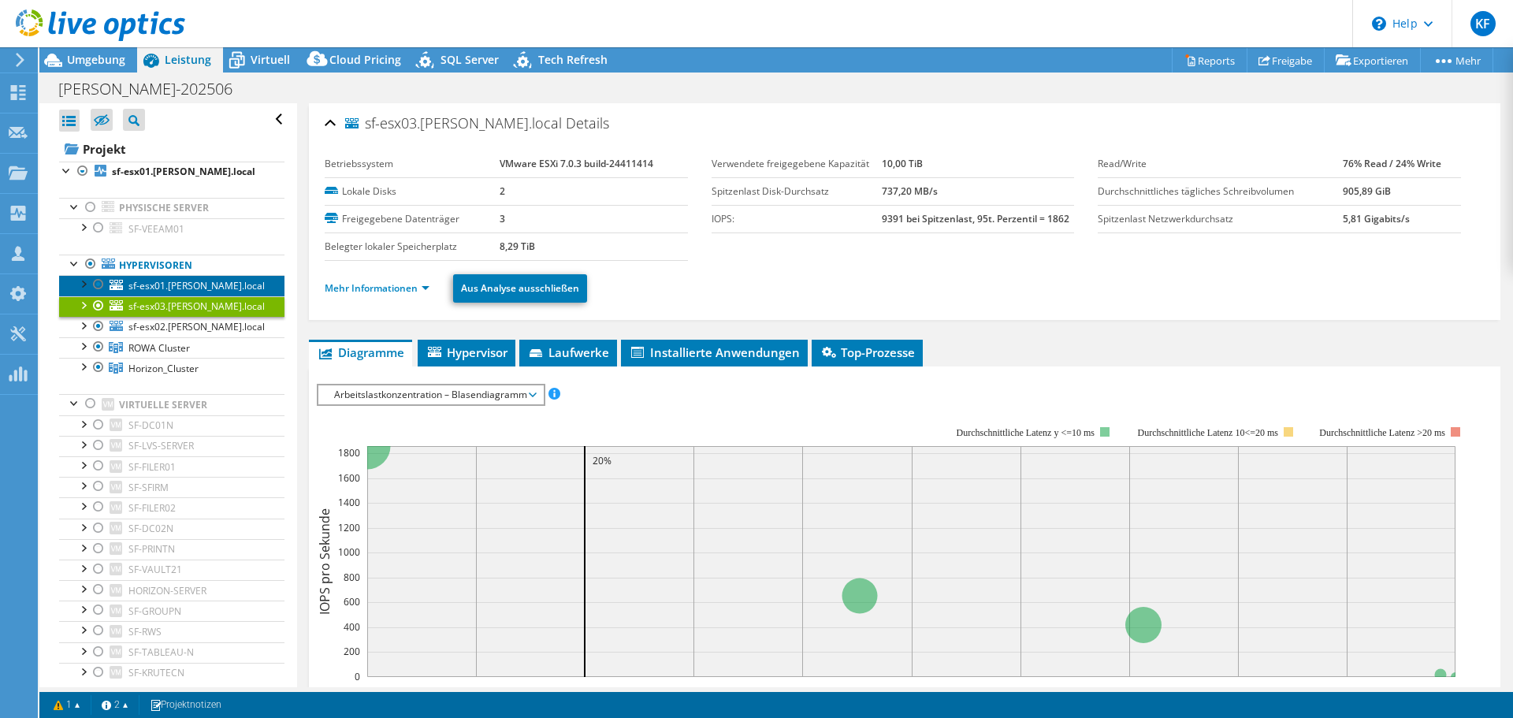
click at [158, 283] on span "sf-esx01.[PERSON_NAME].local" at bounding box center [196, 285] width 136 height 13
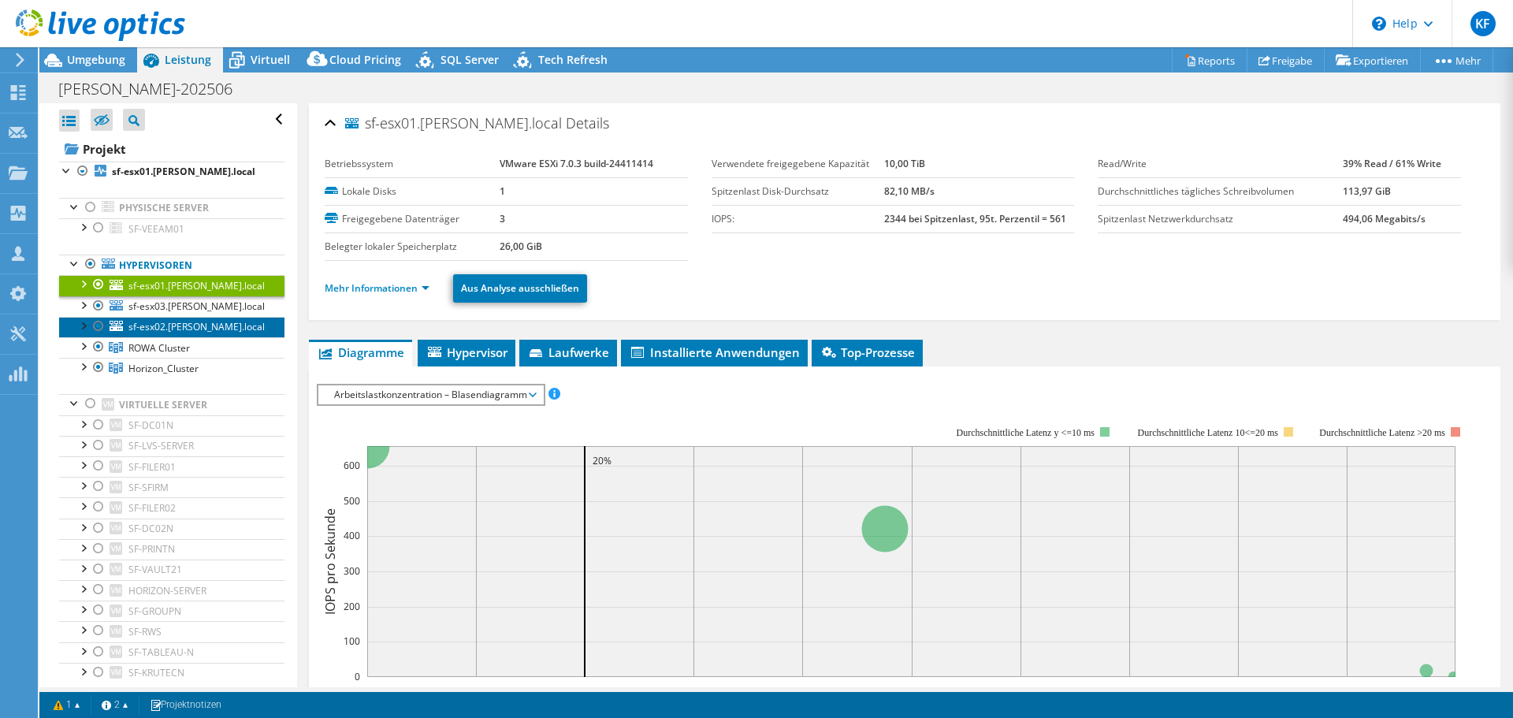
click at [175, 331] on span "sf-esx02.[PERSON_NAME].local" at bounding box center [196, 326] width 136 height 13
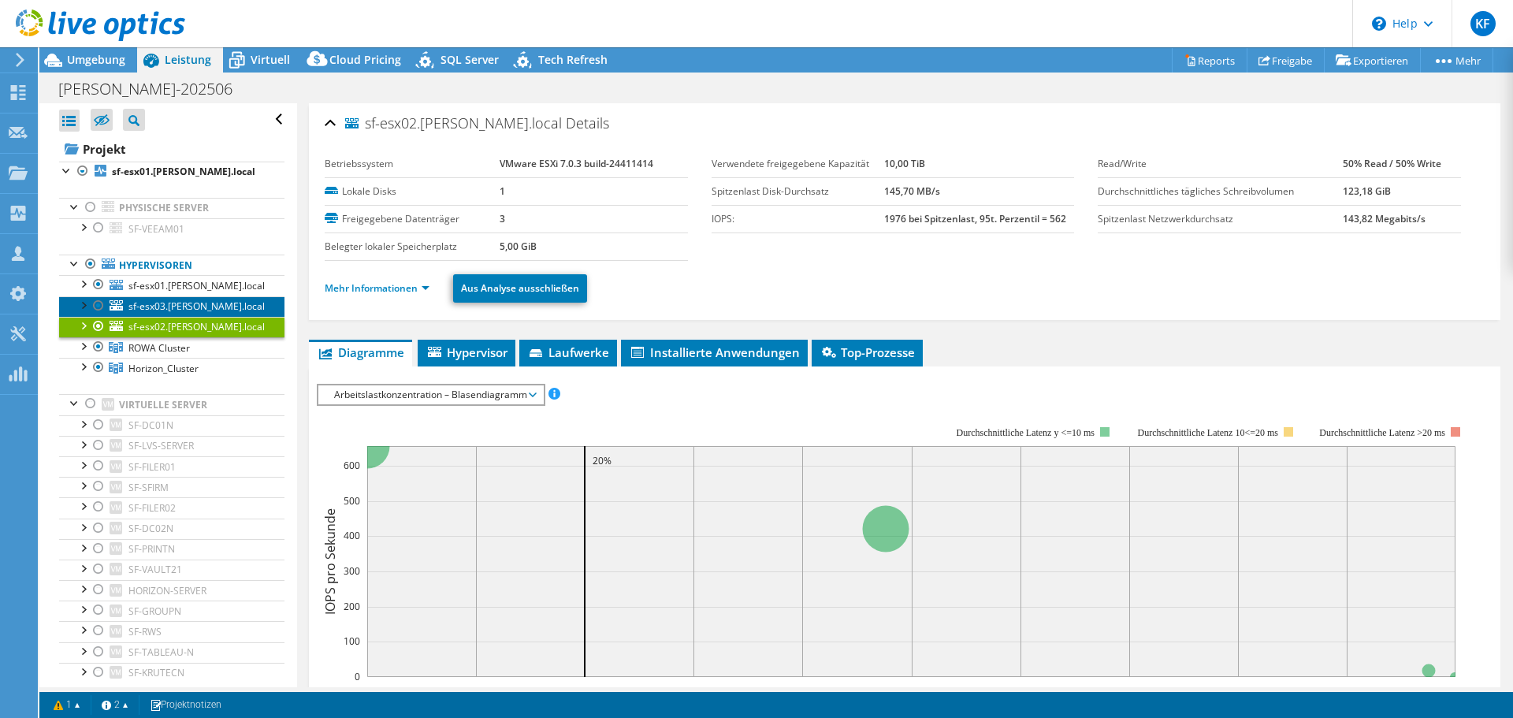
click at [181, 299] on link "sf-esx03.[PERSON_NAME].local" at bounding box center [171, 306] width 225 height 20
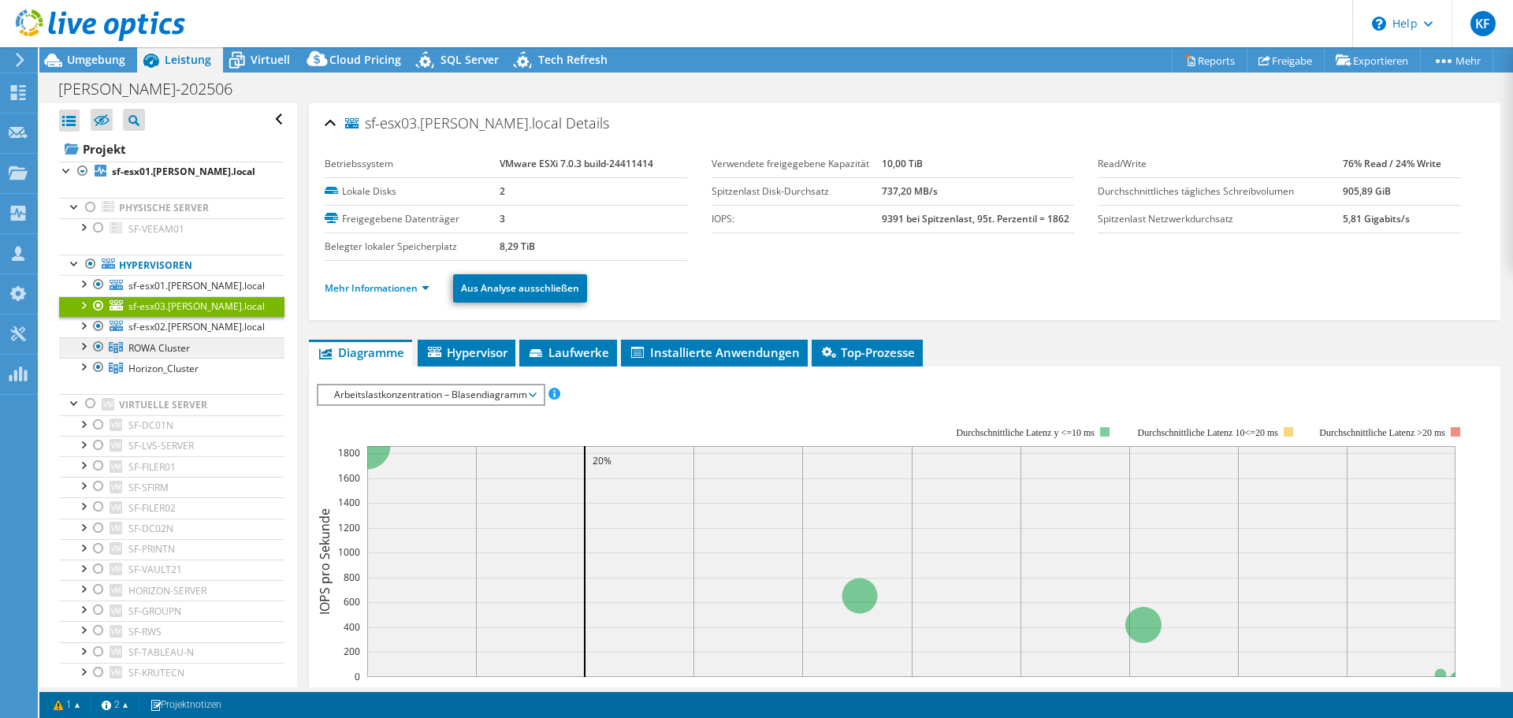
click at [187, 341] on span "ROWA Cluster" at bounding box center [158, 347] width 61 height 13
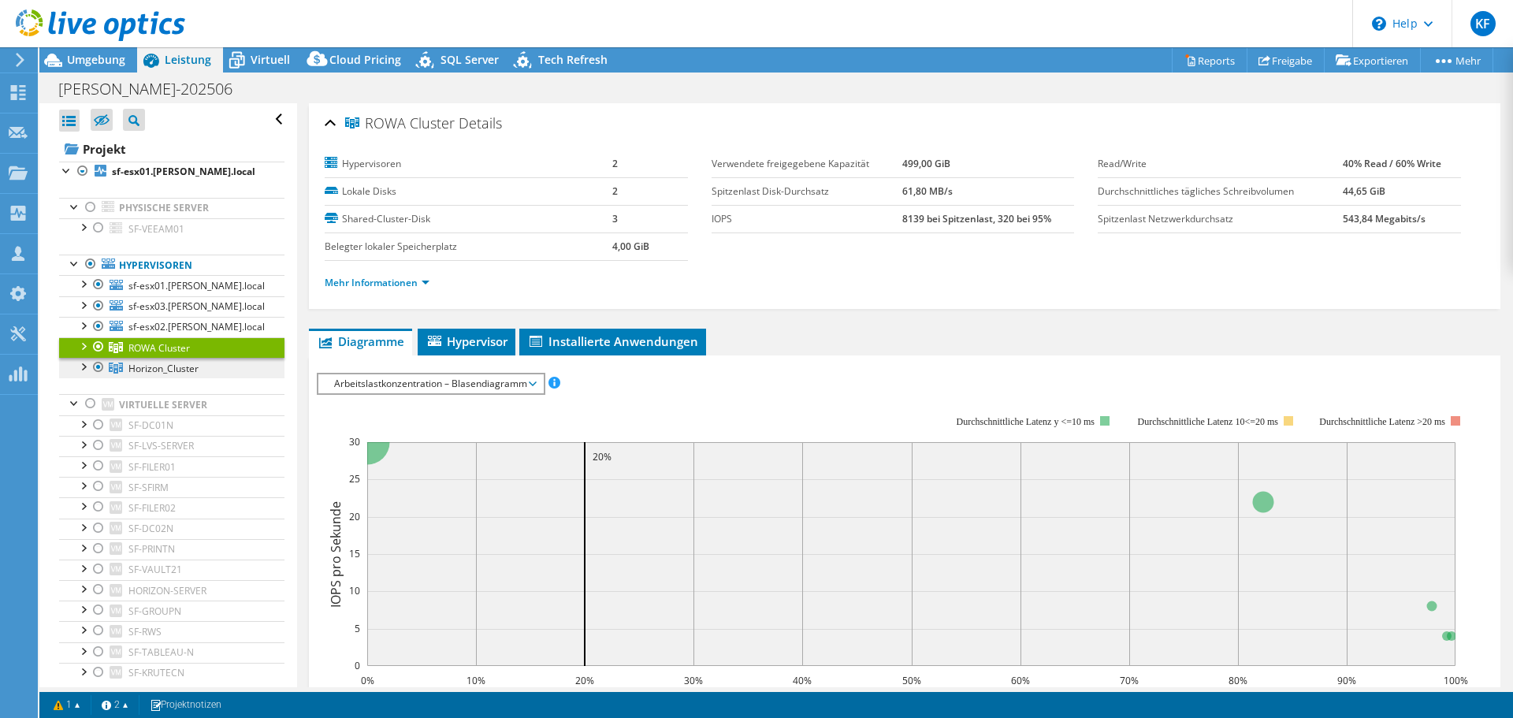
click at [192, 370] on span "Horizon_Cluster" at bounding box center [163, 368] width 70 height 13
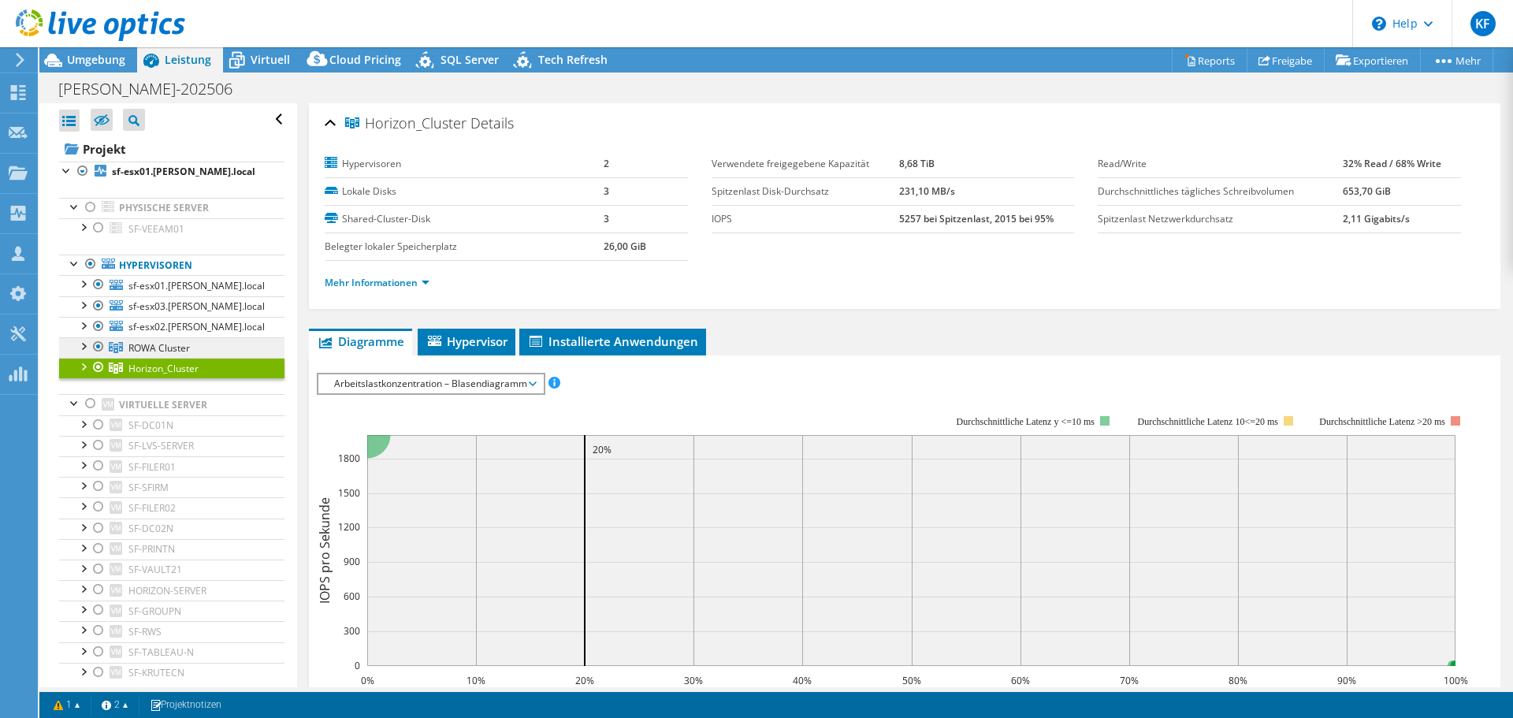
click at [196, 343] on link "ROWA Cluster" at bounding box center [171, 347] width 225 height 20
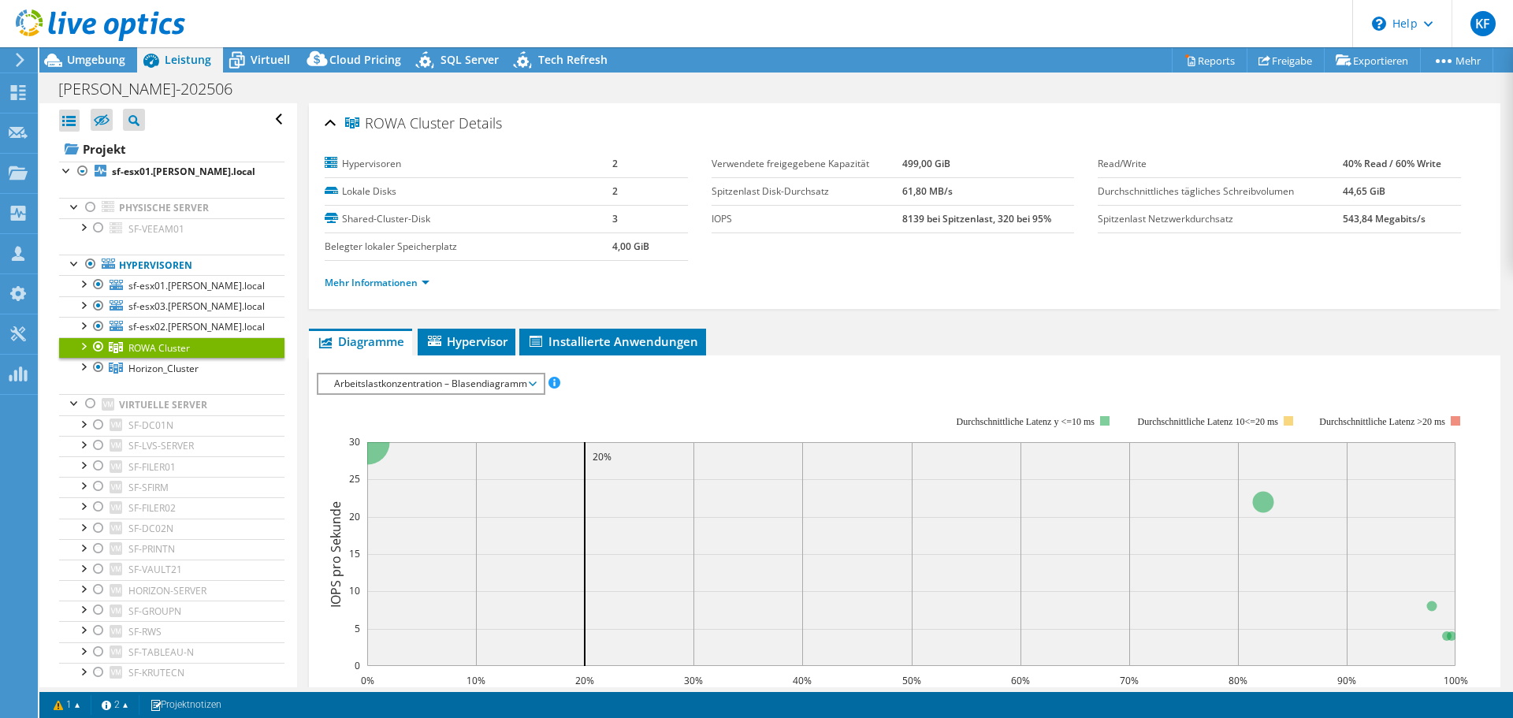
drag, startPoint x: 890, startPoint y: 222, endPoint x: 1051, endPoint y: 222, distance: 160.8
click at [1051, 222] on tr "IOPS 8139 bei Spitzenlast, 320 bei 95%" at bounding box center [893, 219] width 363 height 28
click at [80, 345] on div at bounding box center [83, 345] width 16 height 16
click at [93, 363] on div at bounding box center [91, 366] width 16 height 16
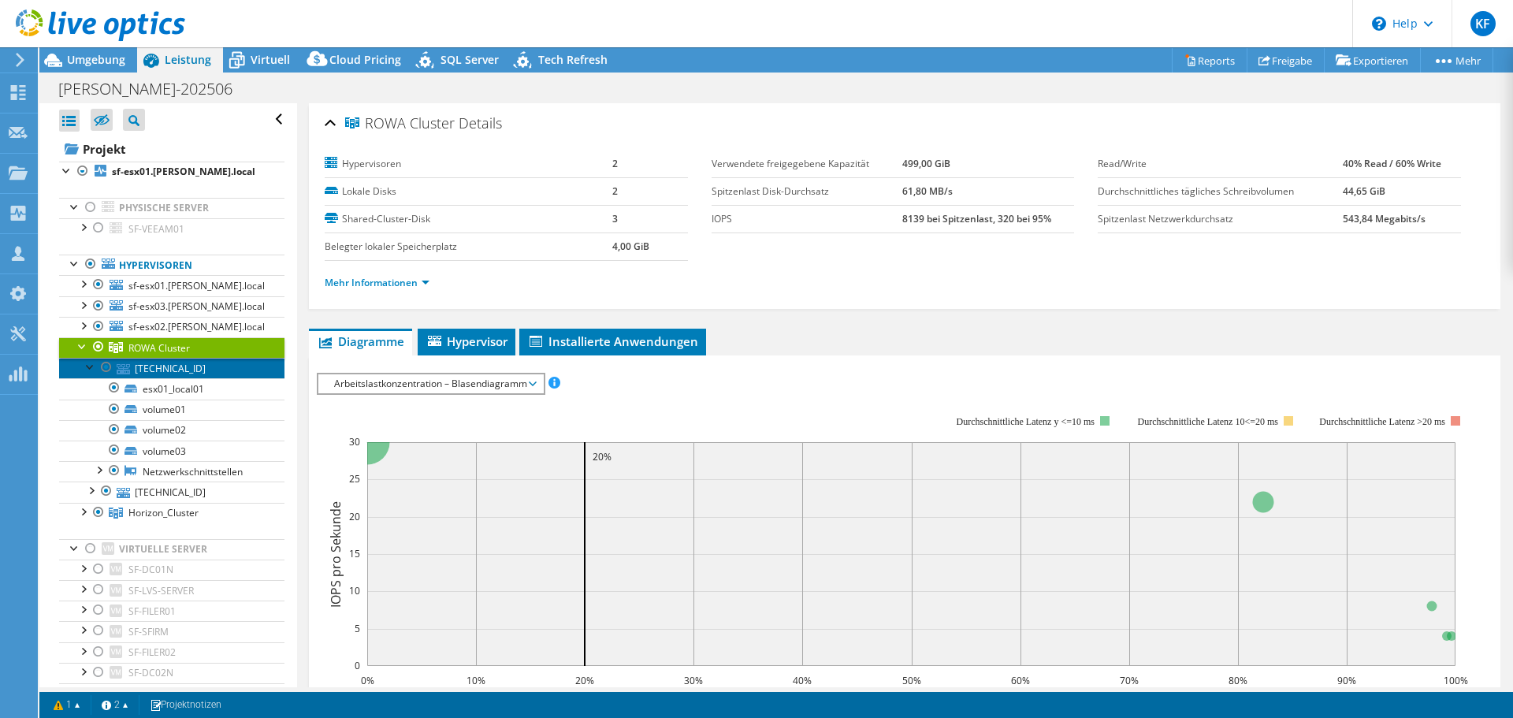
click at [178, 371] on link "[TECHNICAL_ID]" at bounding box center [171, 368] width 225 height 20
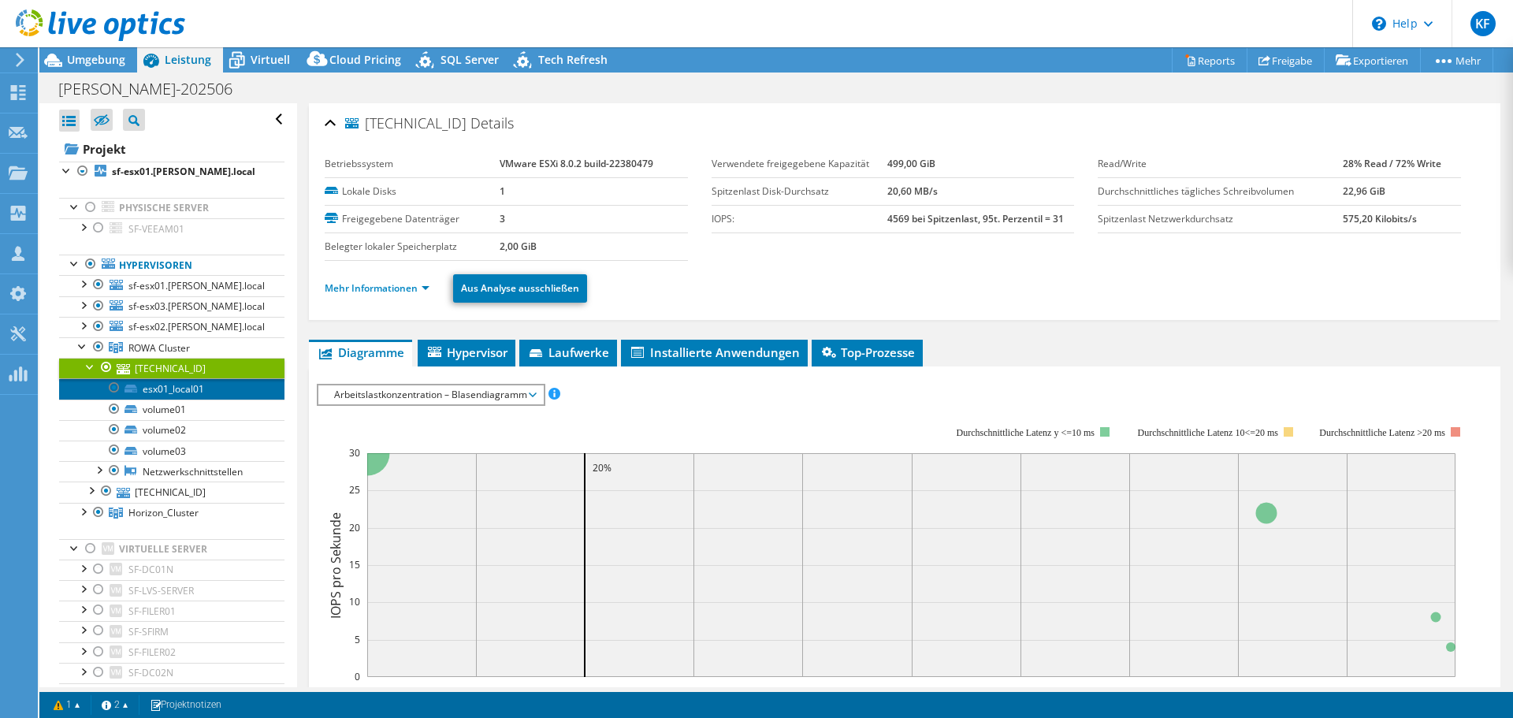
click at [199, 389] on link "esx01_local01" at bounding box center [171, 388] width 225 height 20
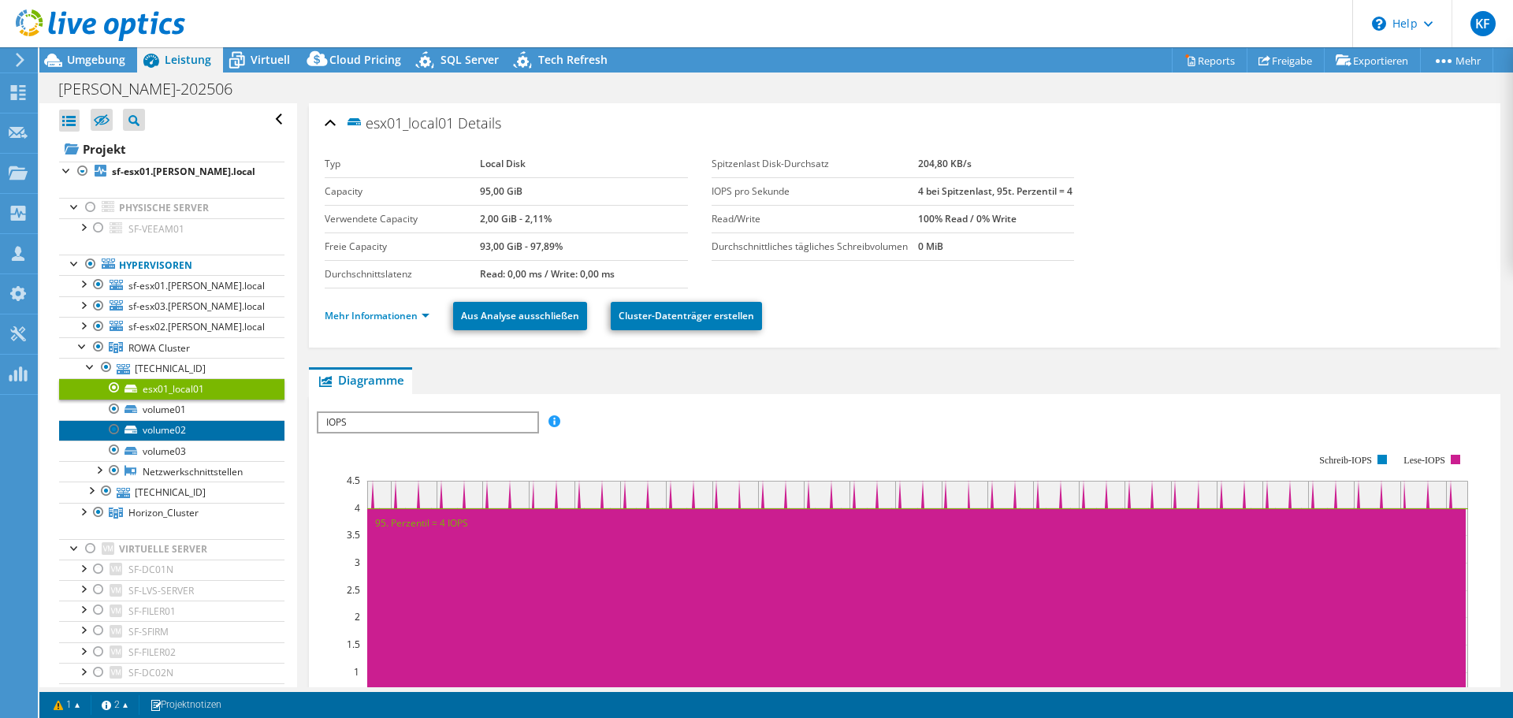
click at [193, 424] on link "volume02" at bounding box center [171, 430] width 225 height 20
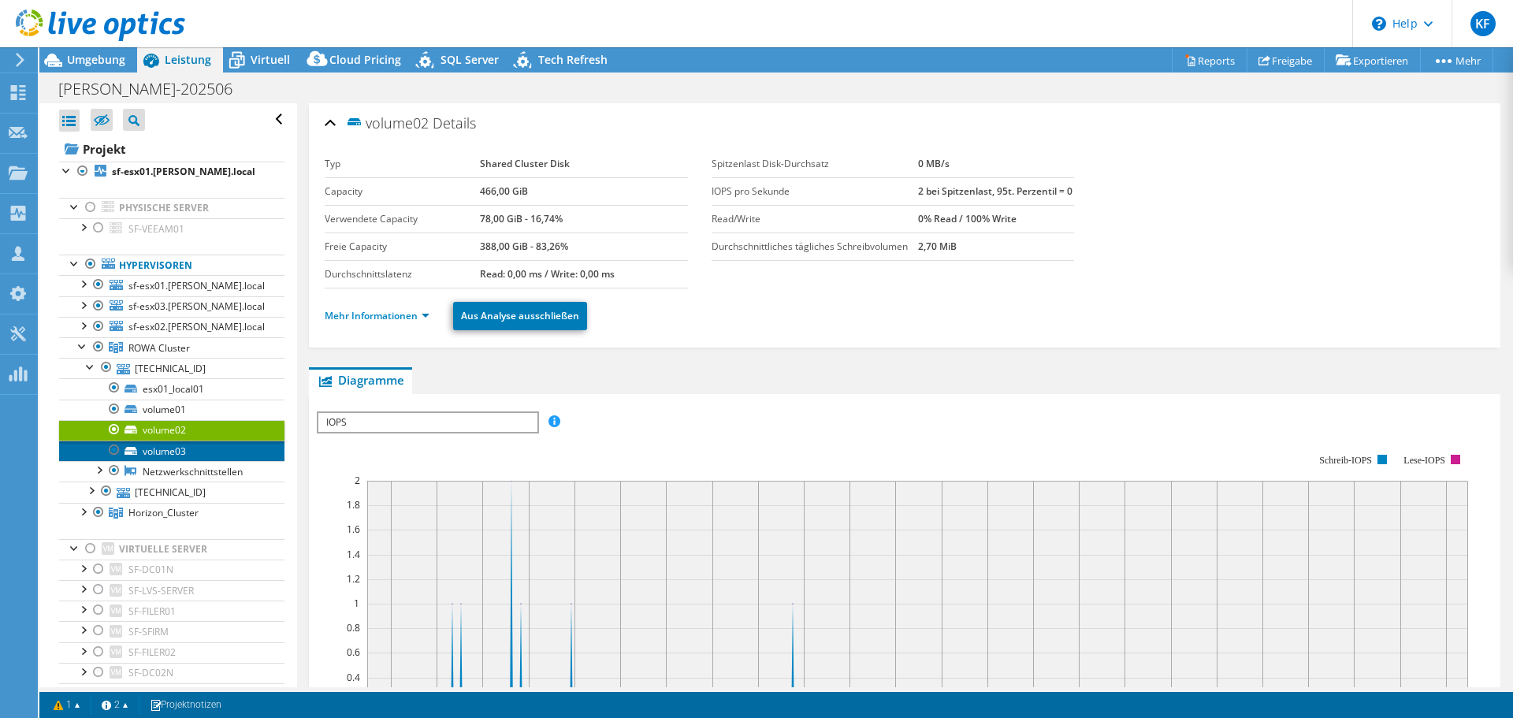
click at [173, 453] on link "volume03" at bounding box center [171, 451] width 225 height 20
